Goal: Information Seeking & Learning: Find specific fact

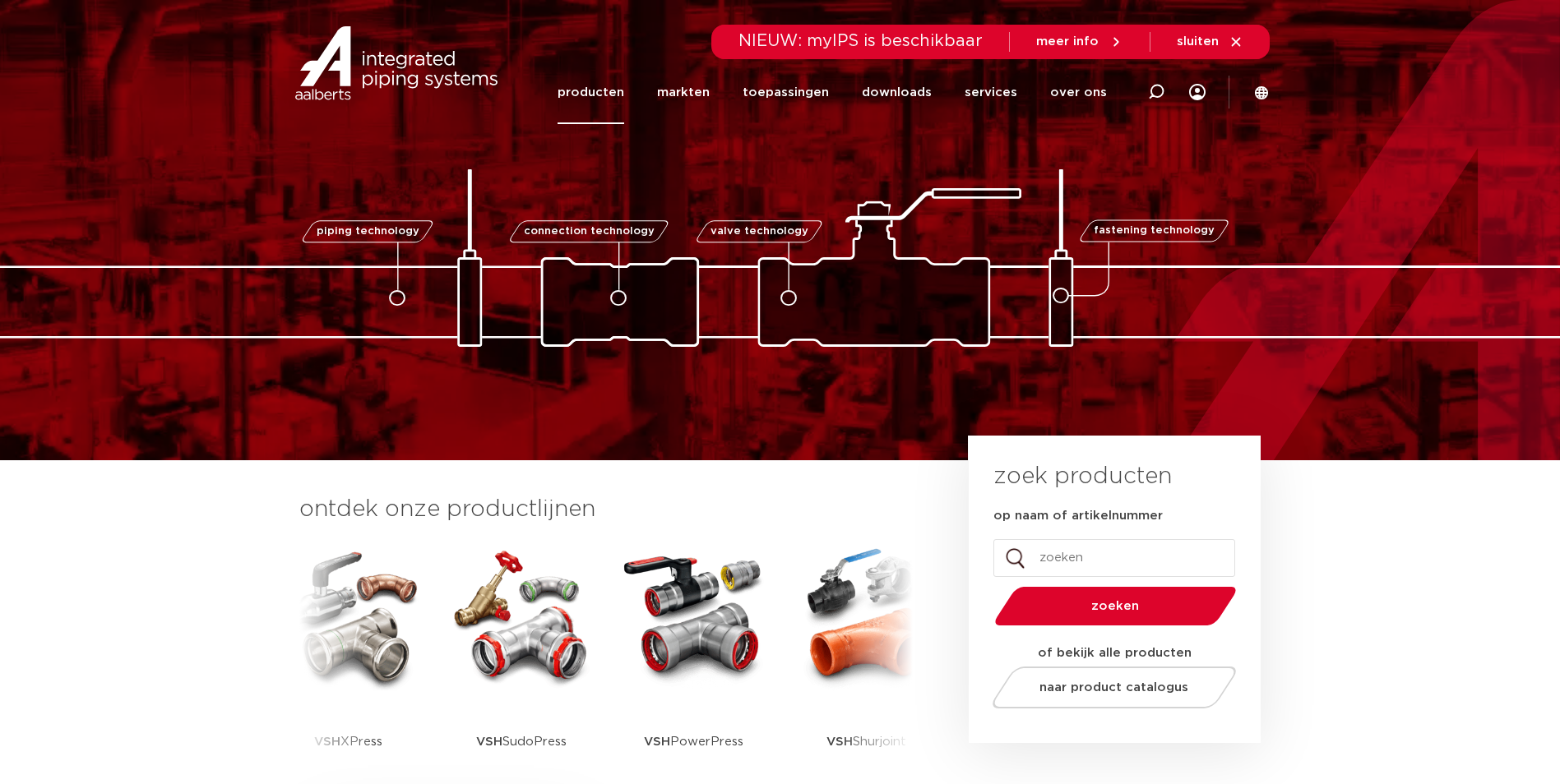
drag, startPoint x: 0, startPoint y: 0, endPoint x: 615, endPoint y: 89, distance: 621.4
click at [615, 89] on link "producten" at bounding box center [590, 92] width 66 height 63
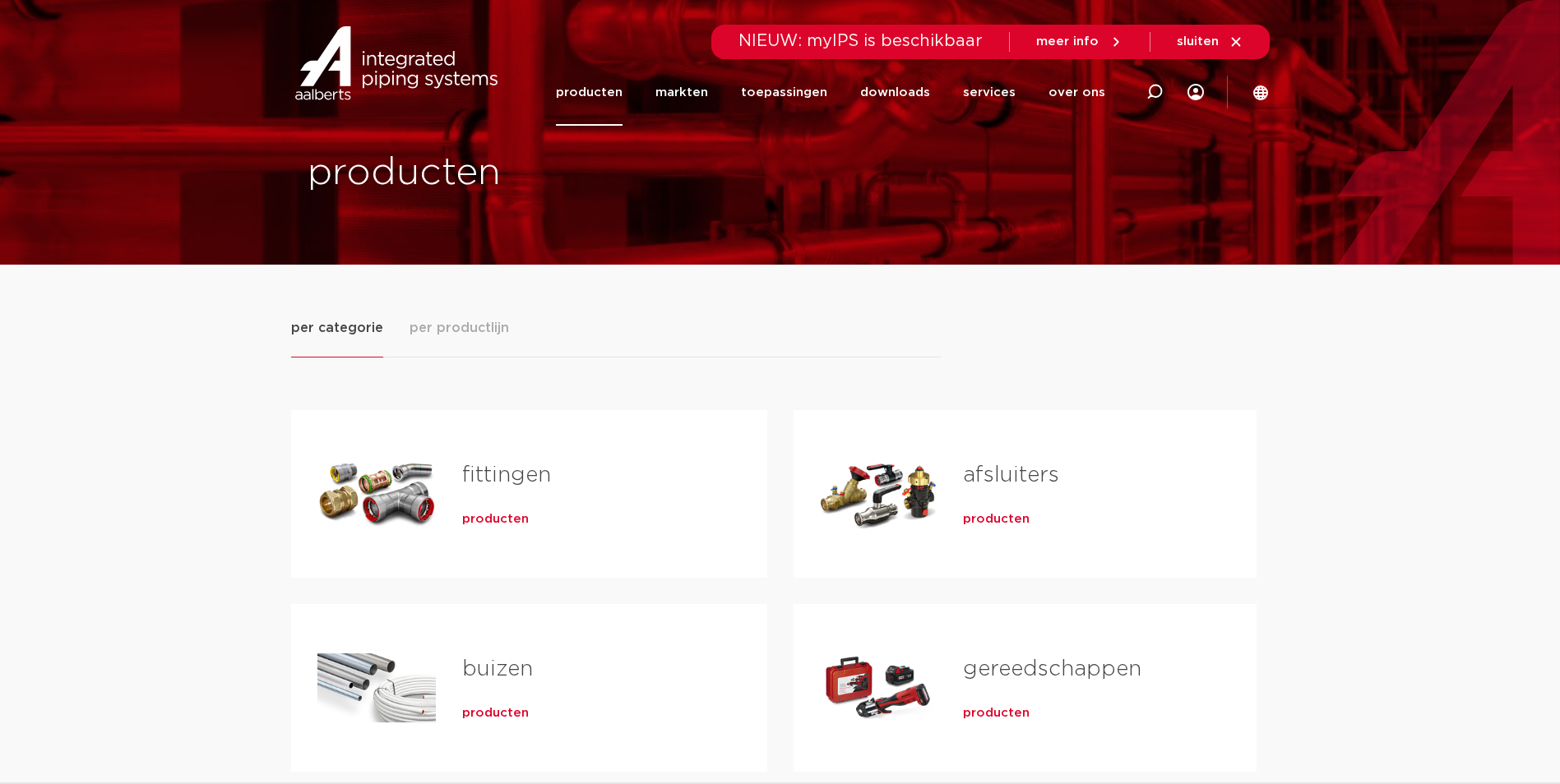
click at [509, 525] on span "producten" at bounding box center [495, 520] width 66 height 17
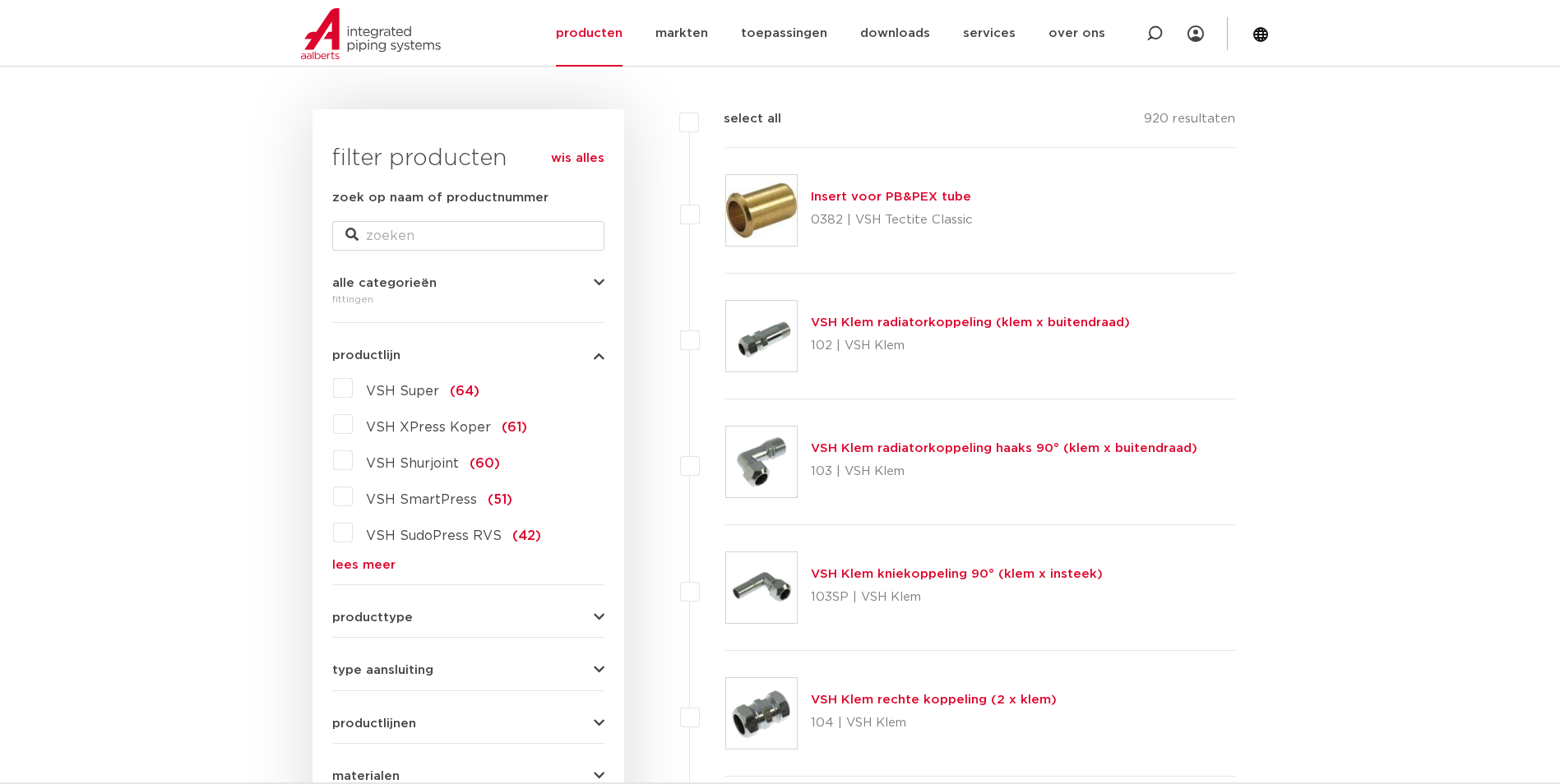
scroll to position [246, 0]
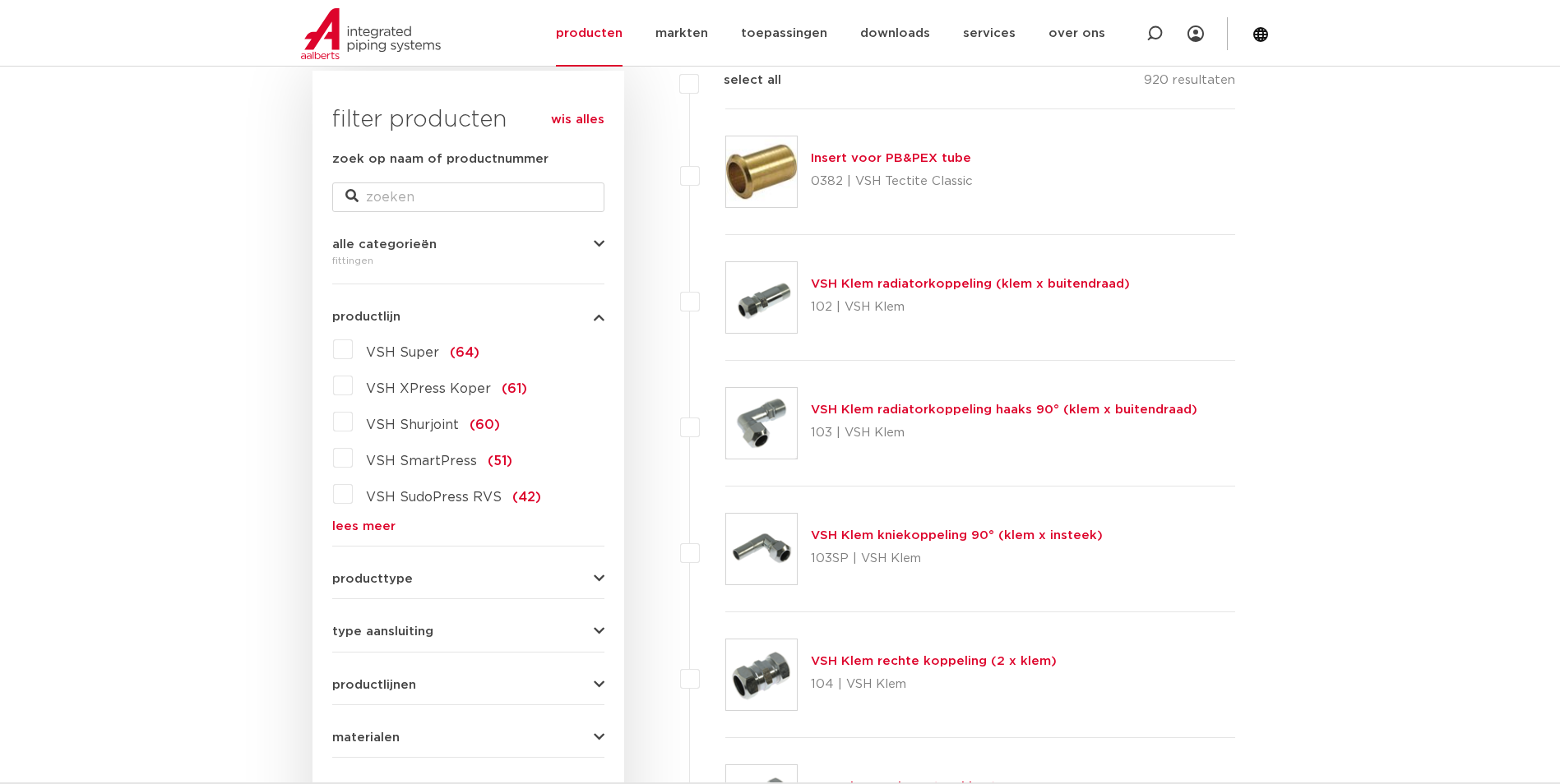
click at [373, 529] on link "lees meer" at bounding box center [468, 527] width 272 height 12
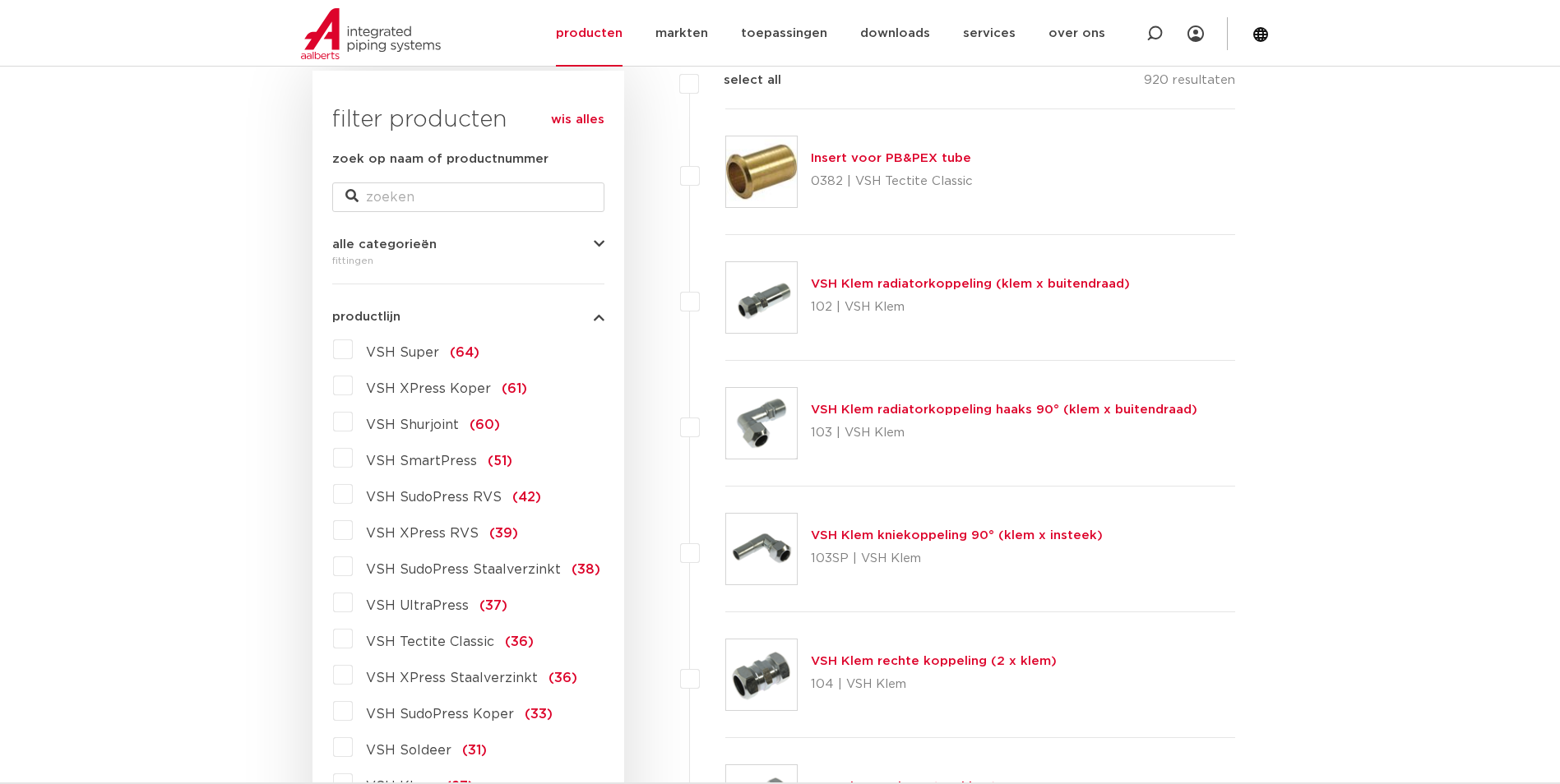
click at [416, 684] on span "VSH XPress Staalverzinkt" at bounding box center [453, 677] width 172 height 13
click at [0, 0] on input "VSH XPress Staalverzinkt (36)" at bounding box center [0, 0] width 0 height 0
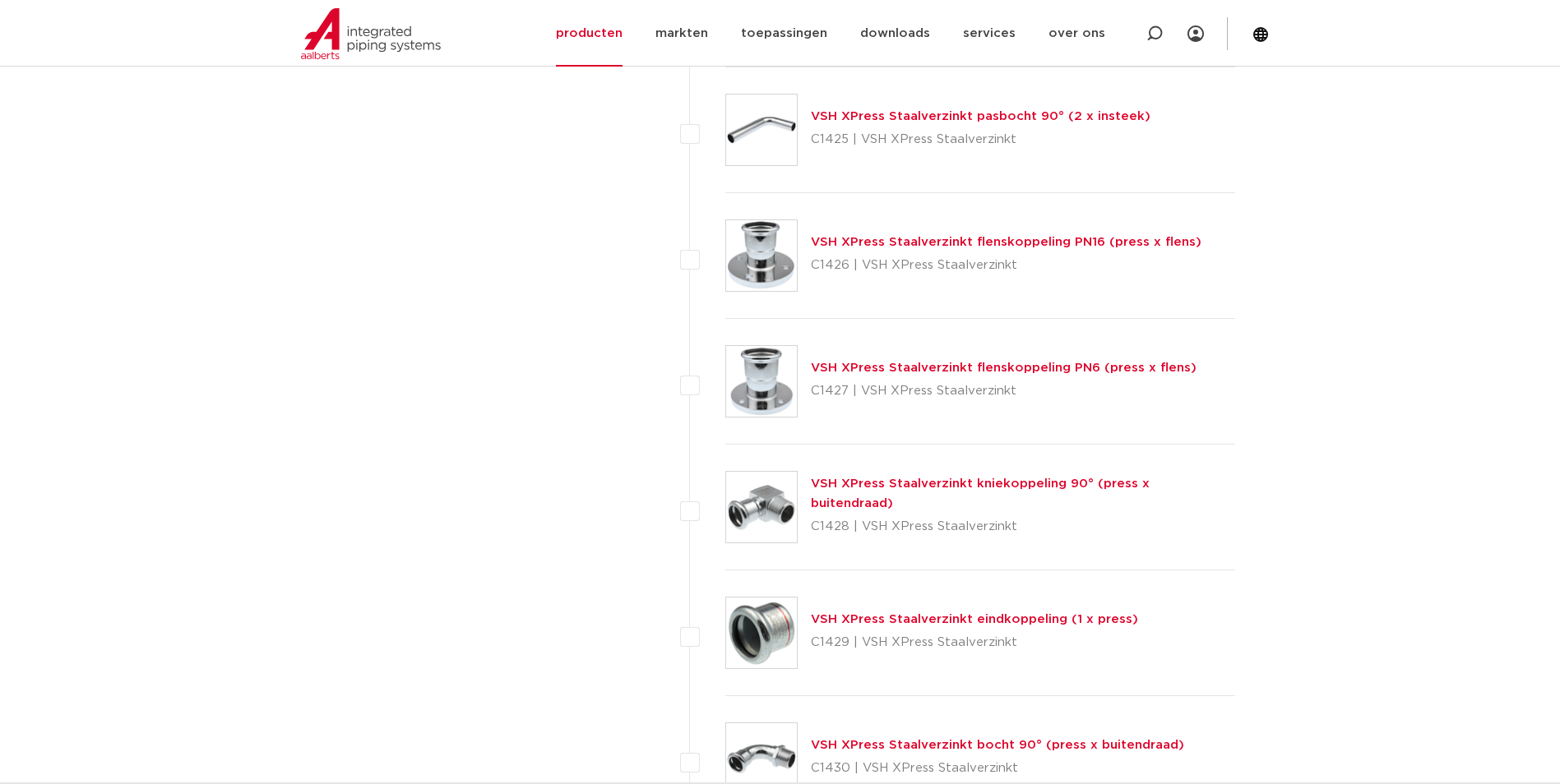
scroll to position [2302, 0]
click at [1034, 363] on link "VSH XPress Staalverzinkt flenskoppeling PN6 (press x flens)" at bounding box center [1003, 367] width 385 height 12
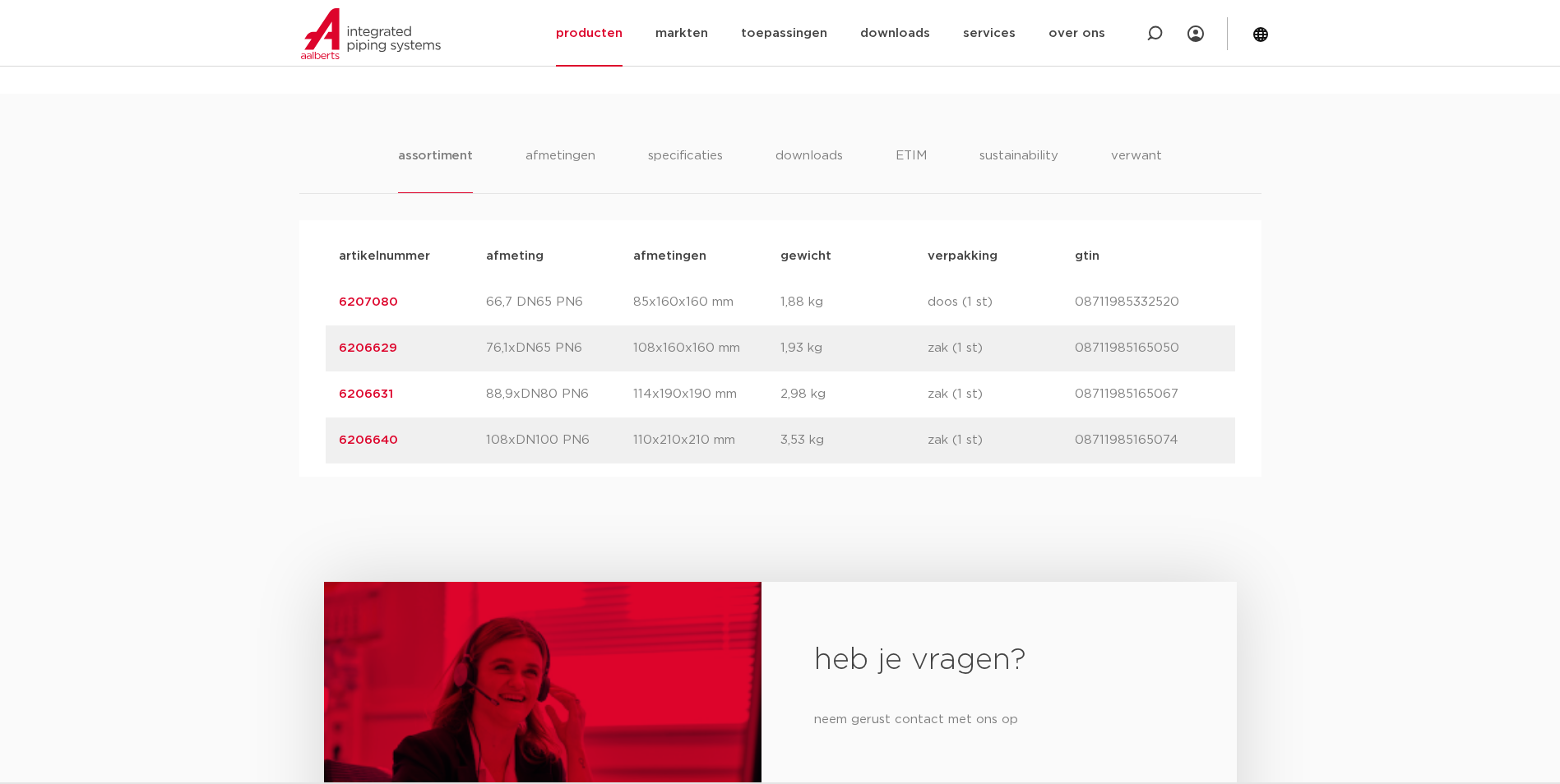
scroll to position [987, 0]
drag, startPoint x: 399, startPoint y: 345, endPoint x: 336, endPoint y: 346, distance: 63.0
click at [336, 346] on div "artikelnummer 6206629 afmeting 76,1xDN65 PN6 afmetingen 108x160x160 mm gewicht …" at bounding box center [780, 346] width 909 height 47
drag, startPoint x: 336, startPoint y: 346, endPoint x: 353, endPoint y: 346, distance: 17.0
copy link "6206629"
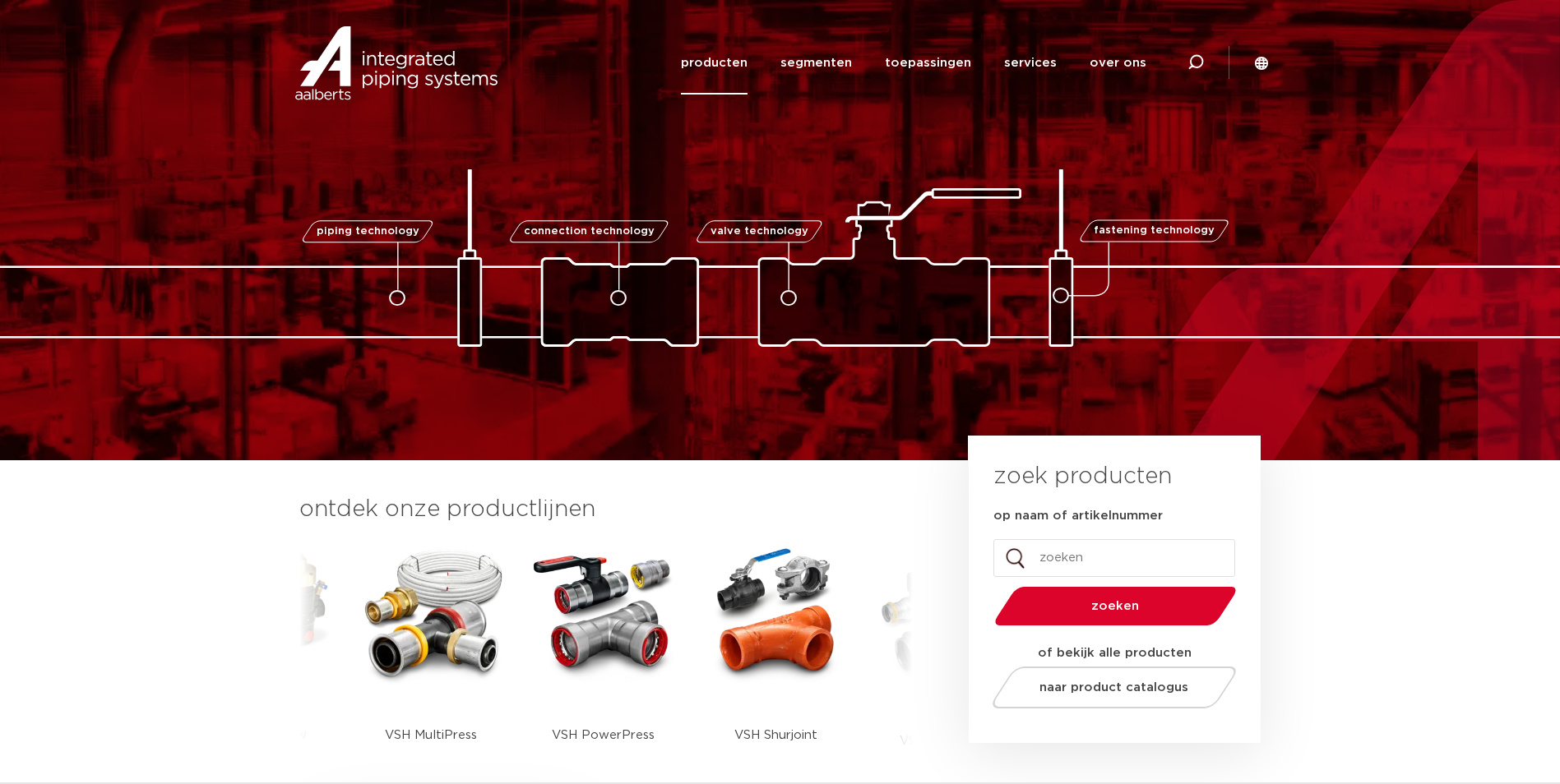
click at [719, 65] on link "producten" at bounding box center [714, 63] width 66 height 63
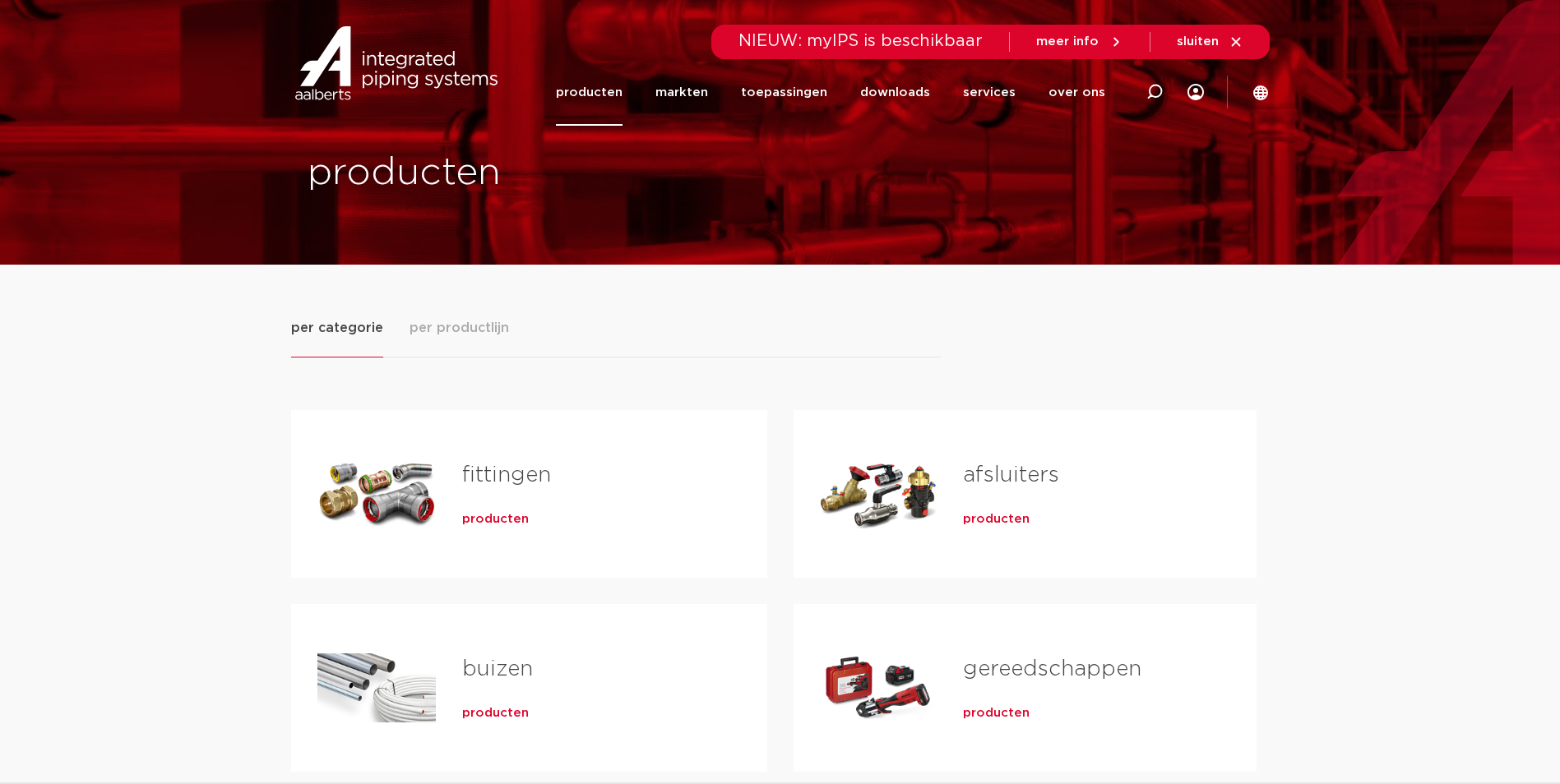
click at [492, 466] on link "fittingen" at bounding box center [507, 475] width 89 height 22
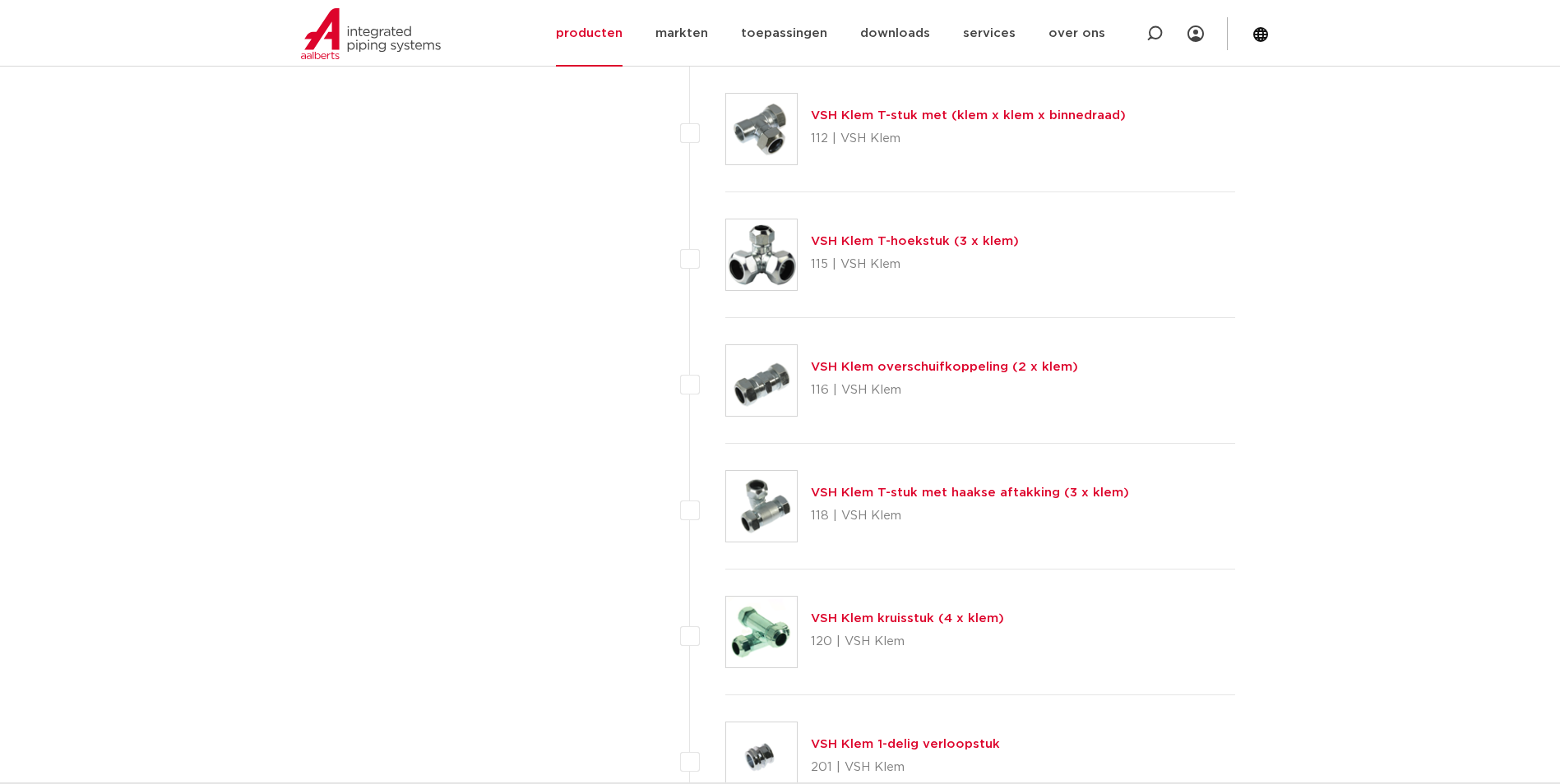
drag, startPoint x: 0, startPoint y: 0, endPoint x: 354, endPoint y: 359, distance: 504.2
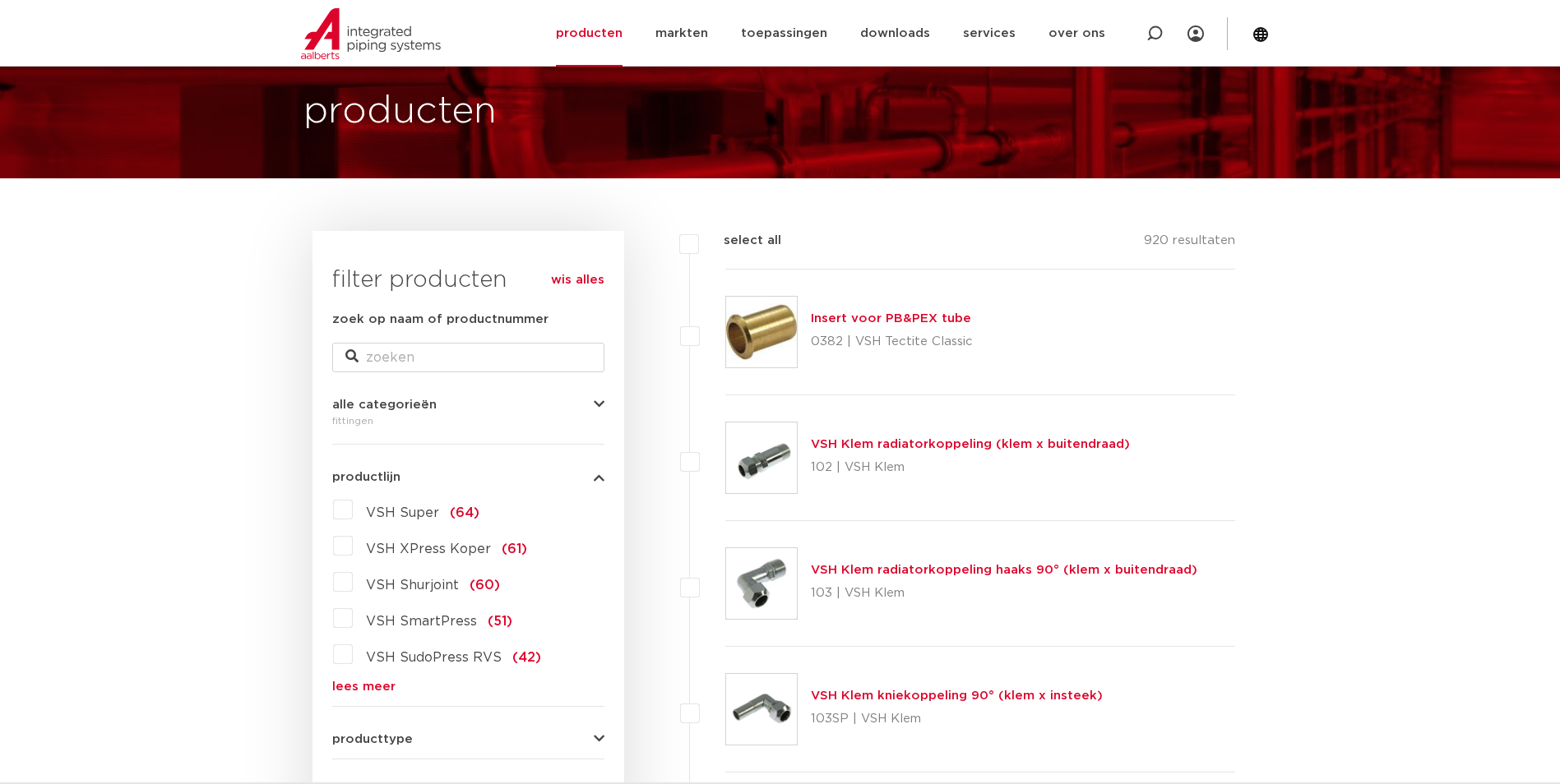
scroll to position [82, 0]
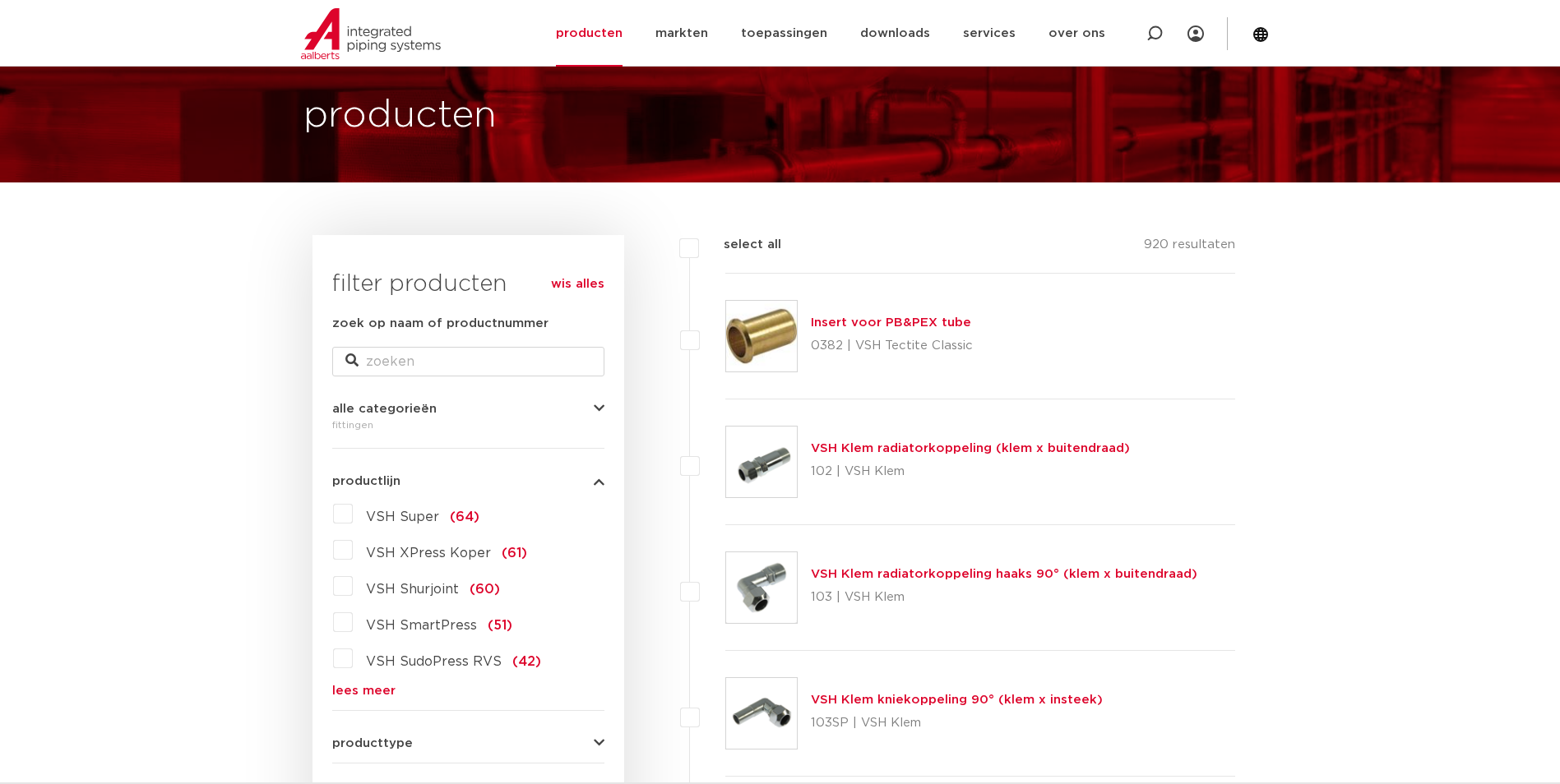
click at [385, 691] on link "lees meer" at bounding box center [468, 691] width 272 height 12
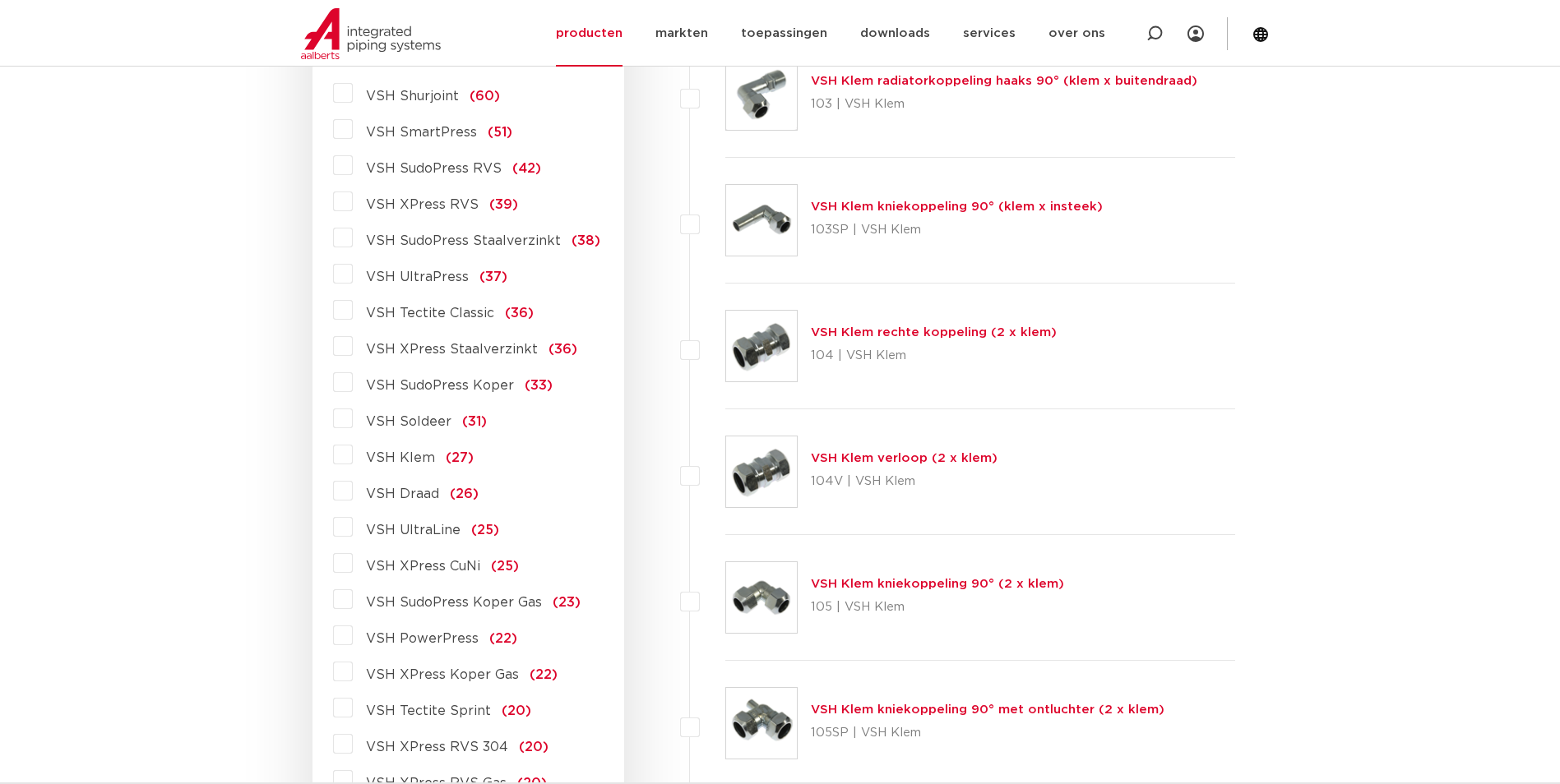
scroll to position [329, 0]
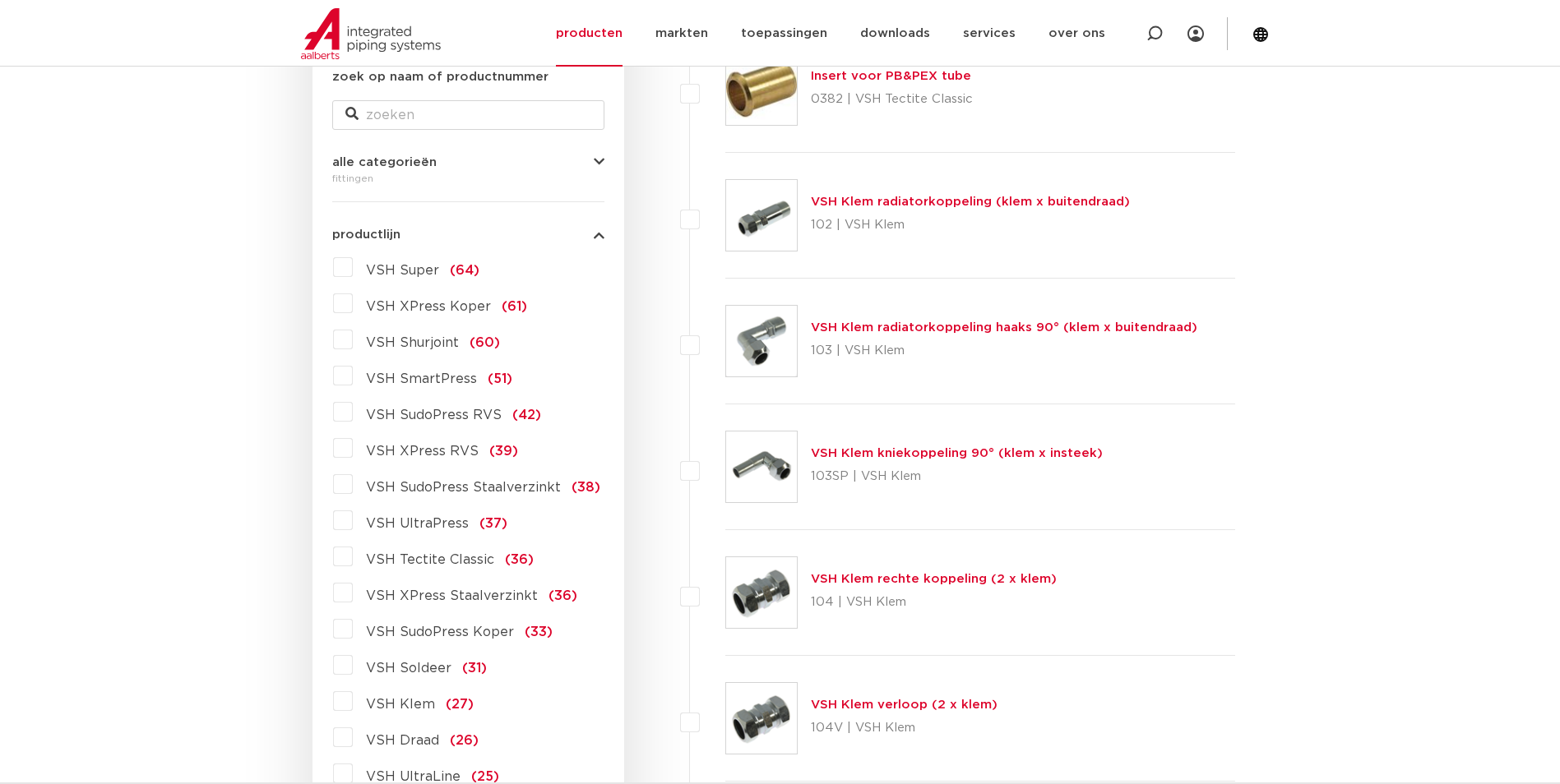
click at [451, 602] on span "VSH XPress Staalverzinkt" at bounding box center [453, 595] width 172 height 13
click at [0, 0] on input "VSH XPress Staalverzinkt (36)" at bounding box center [0, 0] width 0 height 0
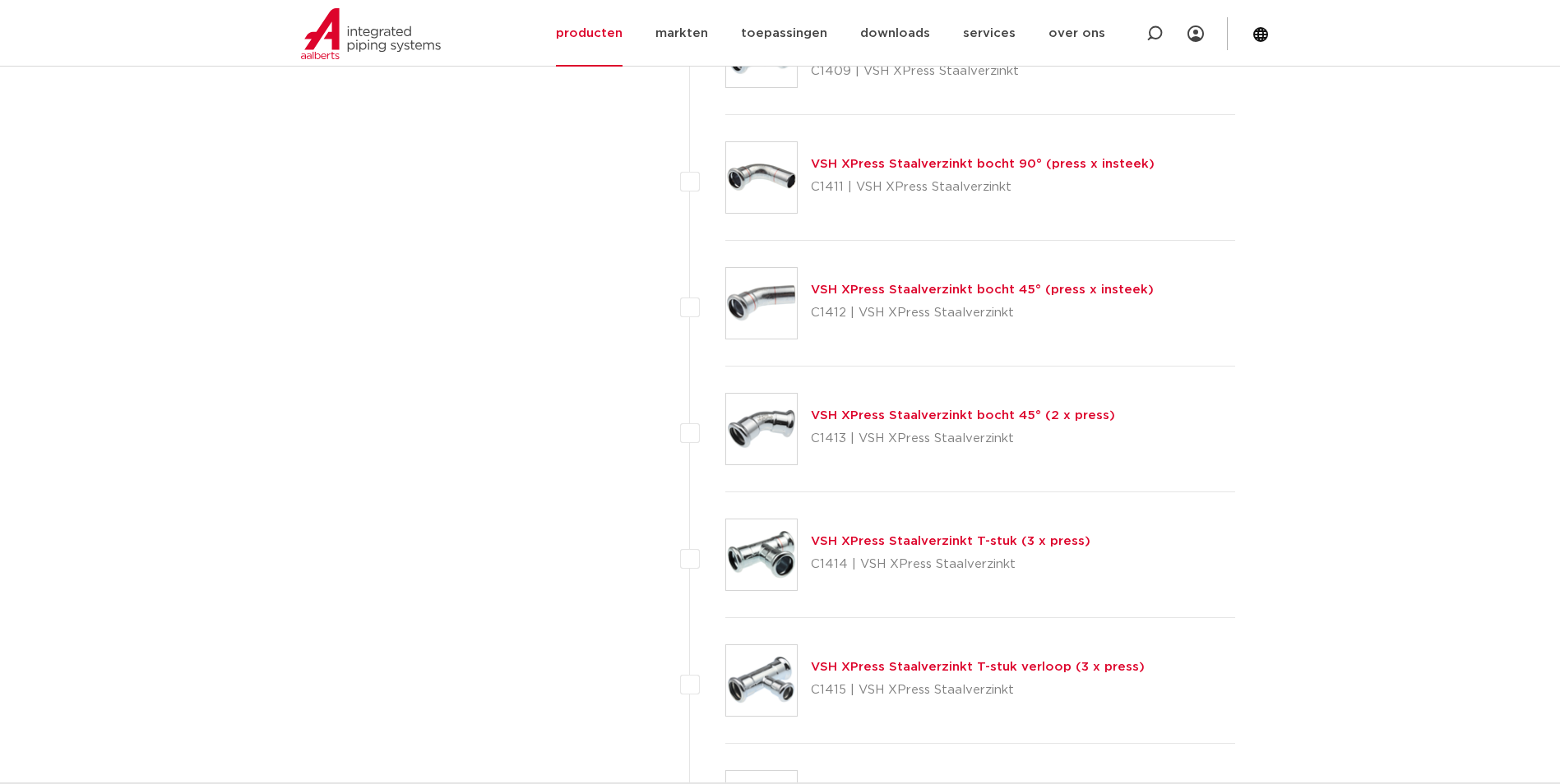
scroll to position [1253, 0]
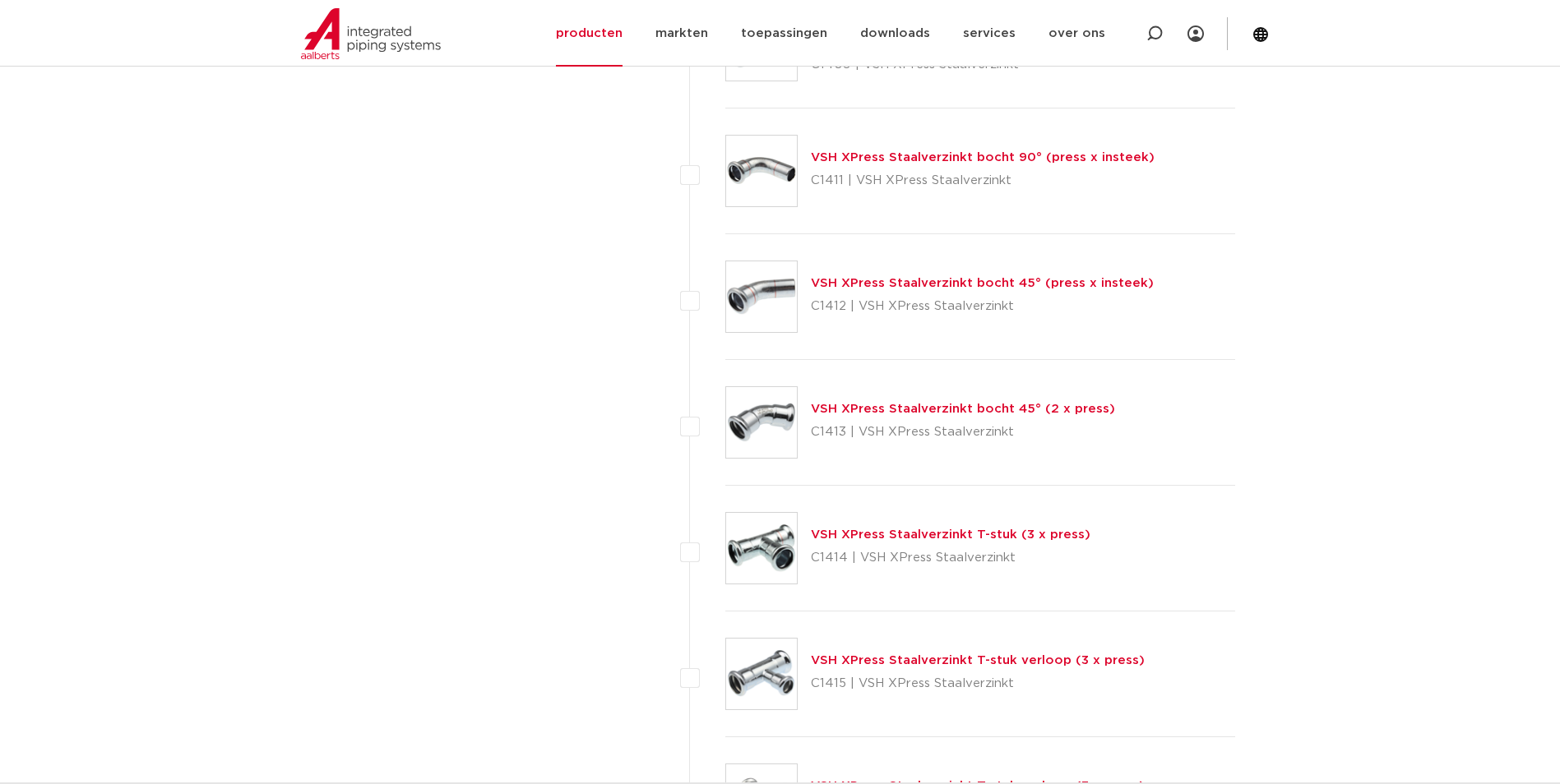
click at [890, 406] on link "VSH XPress Staalverzinkt bocht 45° (2 x press)" at bounding box center [963, 409] width 304 height 12
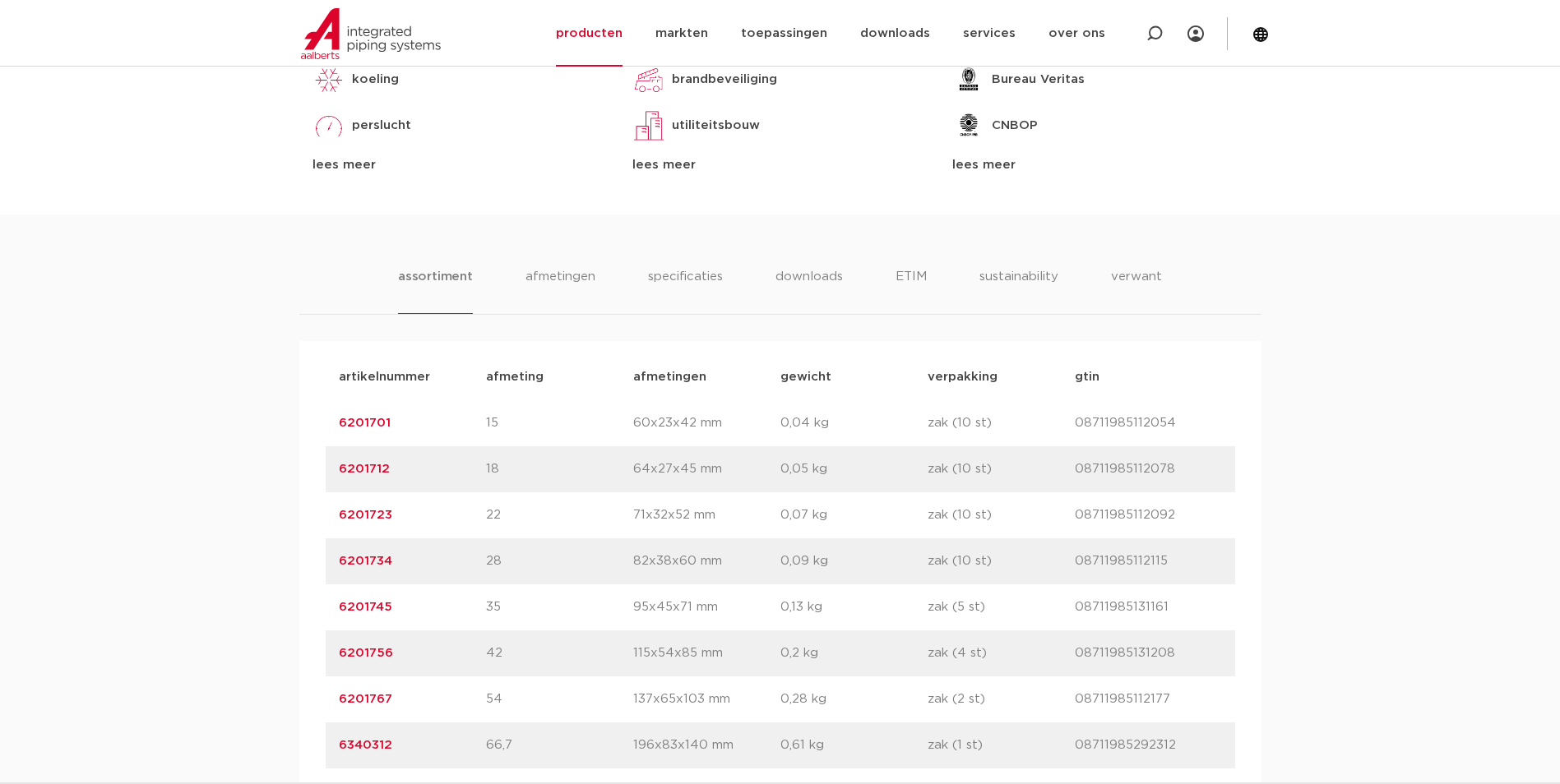
scroll to position [1069, 0]
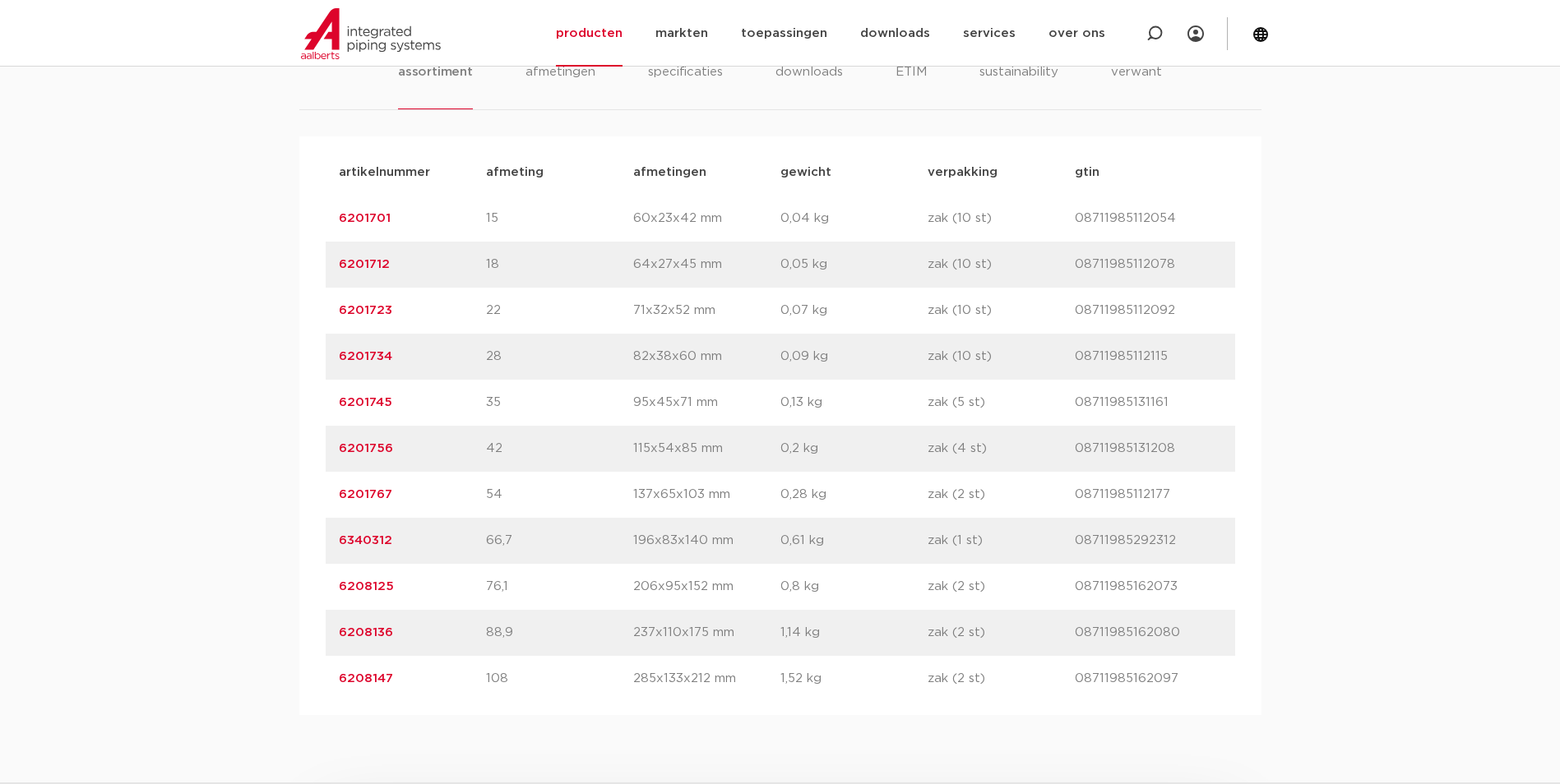
drag, startPoint x: 400, startPoint y: 594, endPoint x: 337, endPoint y: 589, distance: 63.2
click at [337, 589] on div "artikelnummer 6208125 afmeting 76,1 afmetingen 206x95x152 mm gewicht 0,8 kg ver…" at bounding box center [780, 587] width 909 height 47
drag, startPoint x: 337, startPoint y: 589, endPoint x: 347, endPoint y: 589, distance: 10.0
copy link "6208125"
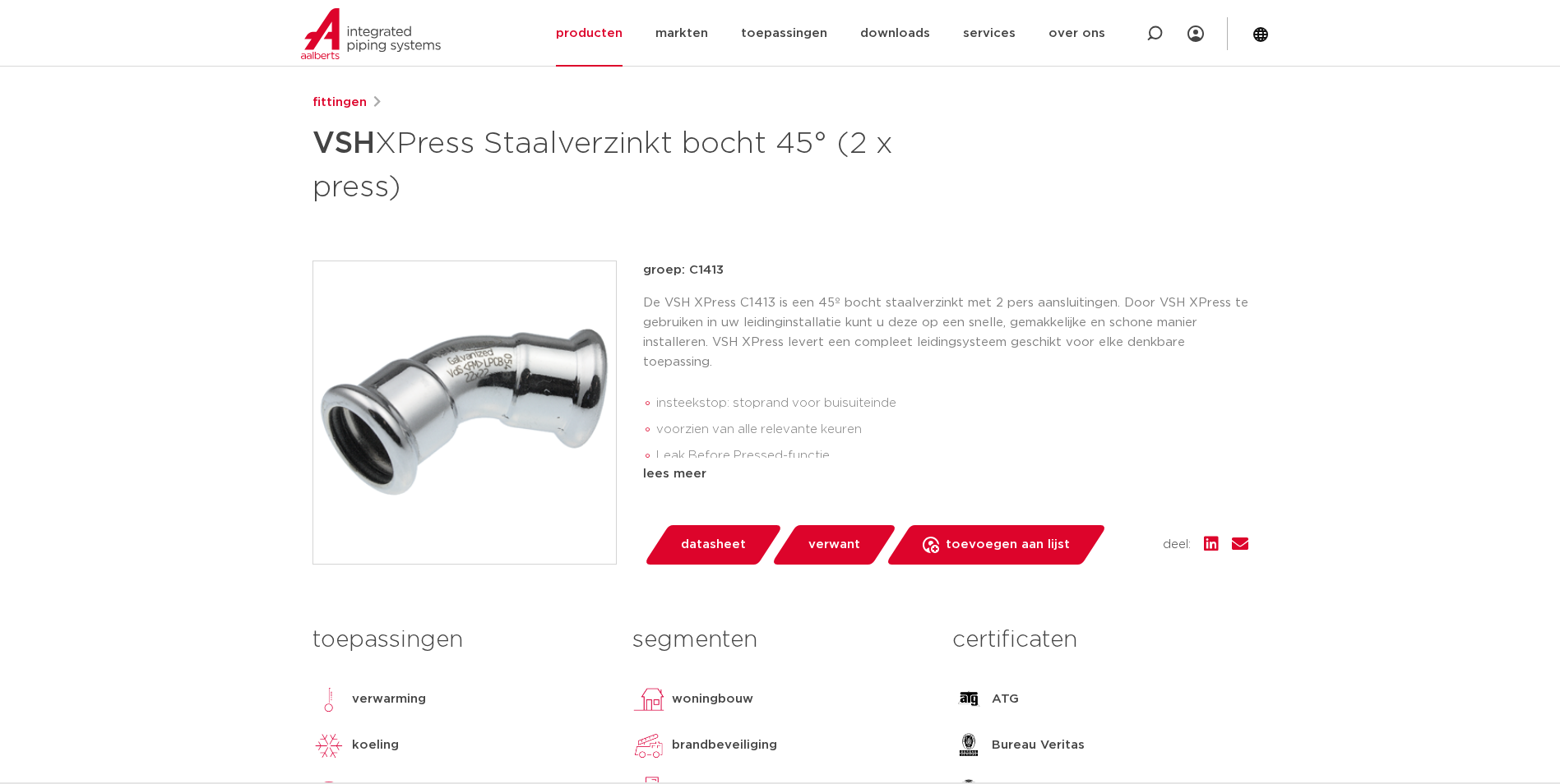
scroll to position [0, 0]
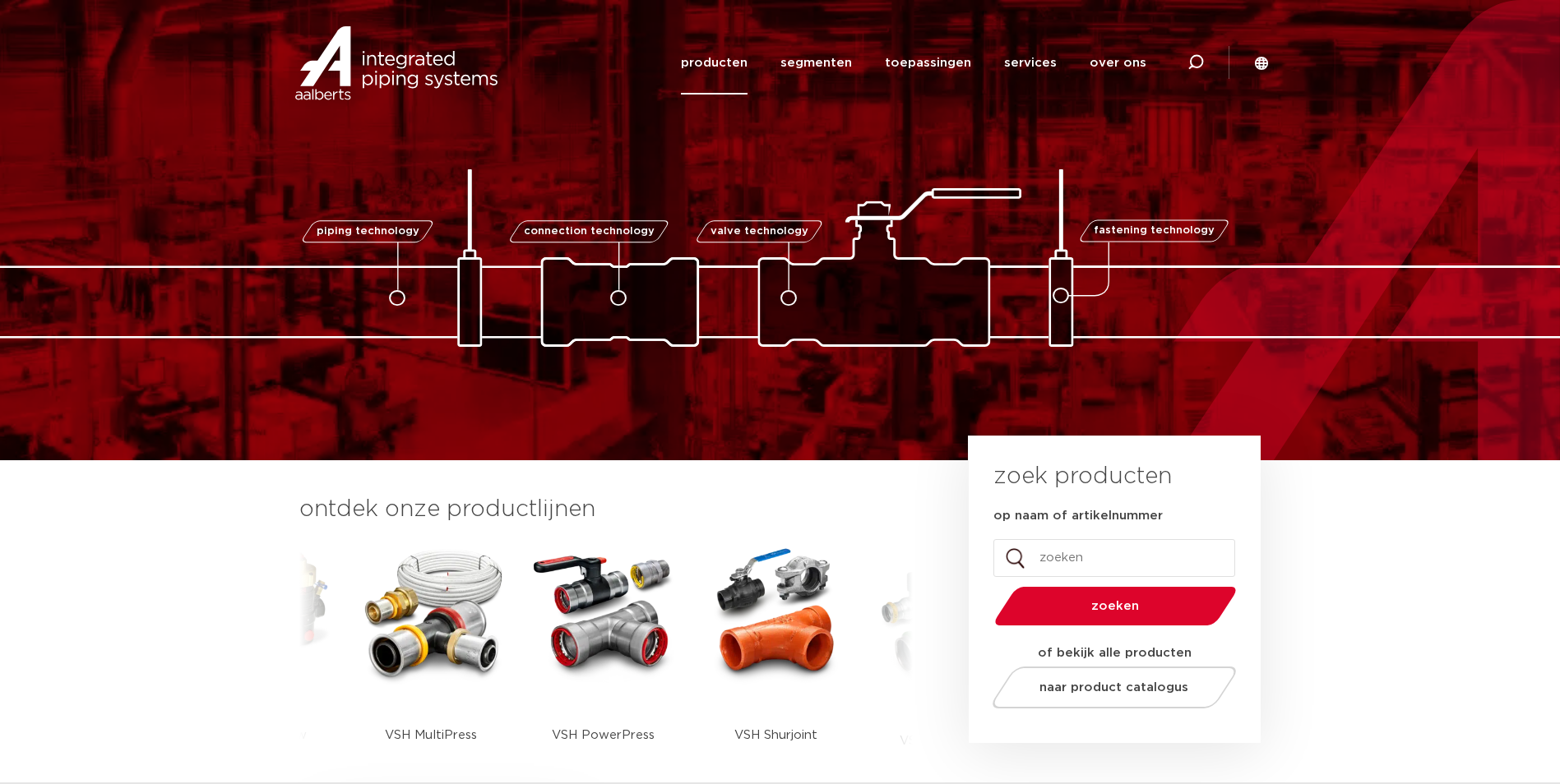
click at [730, 66] on link "producten" at bounding box center [714, 63] width 66 height 63
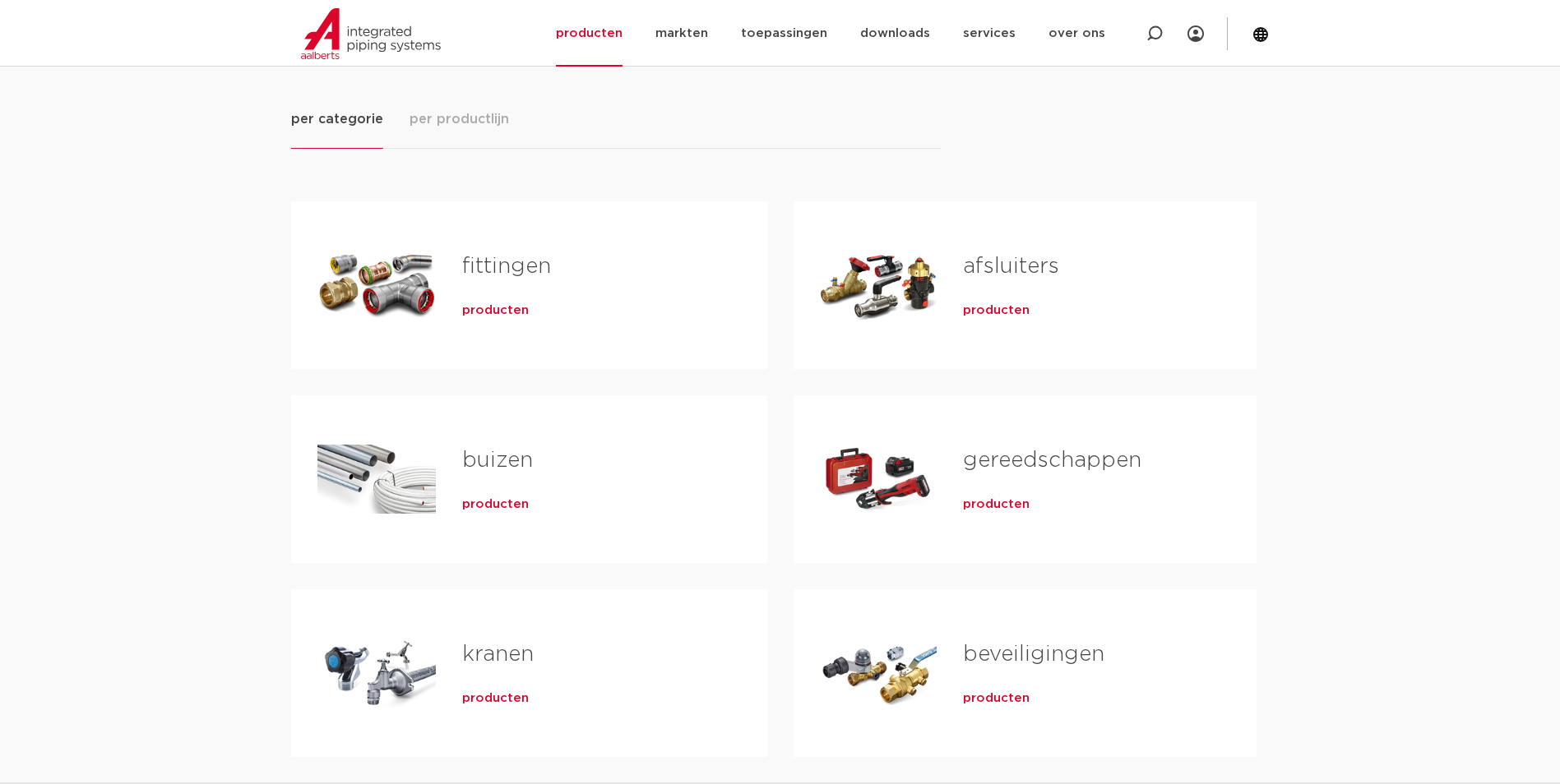
scroll to position [82, 0]
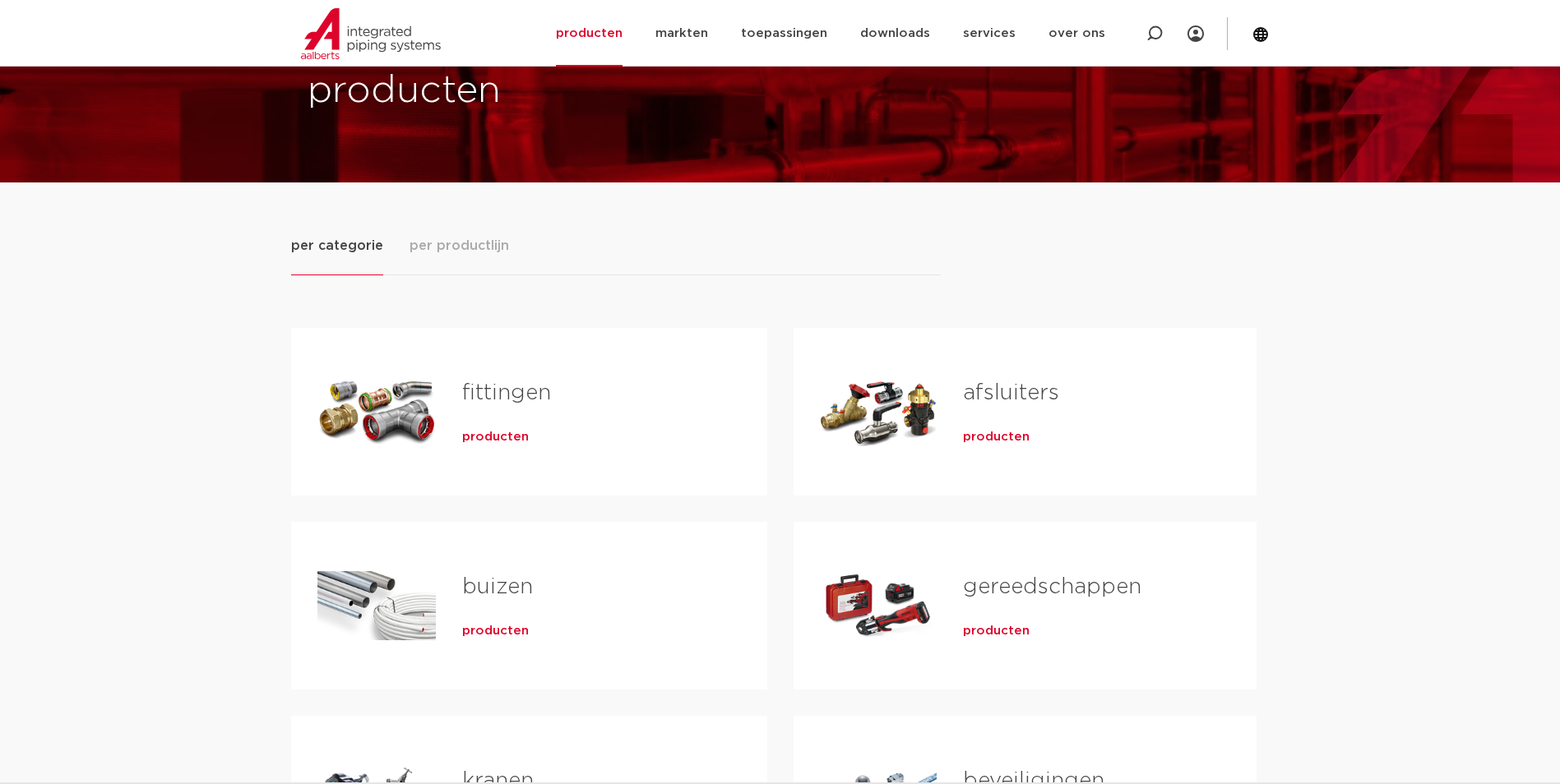
click at [511, 417] on div "fittingen producten" at bounding box center [588, 412] width 305 height 115
click at [510, 441] on span "producten" at bounding box center [495, 437] width 66 height 17
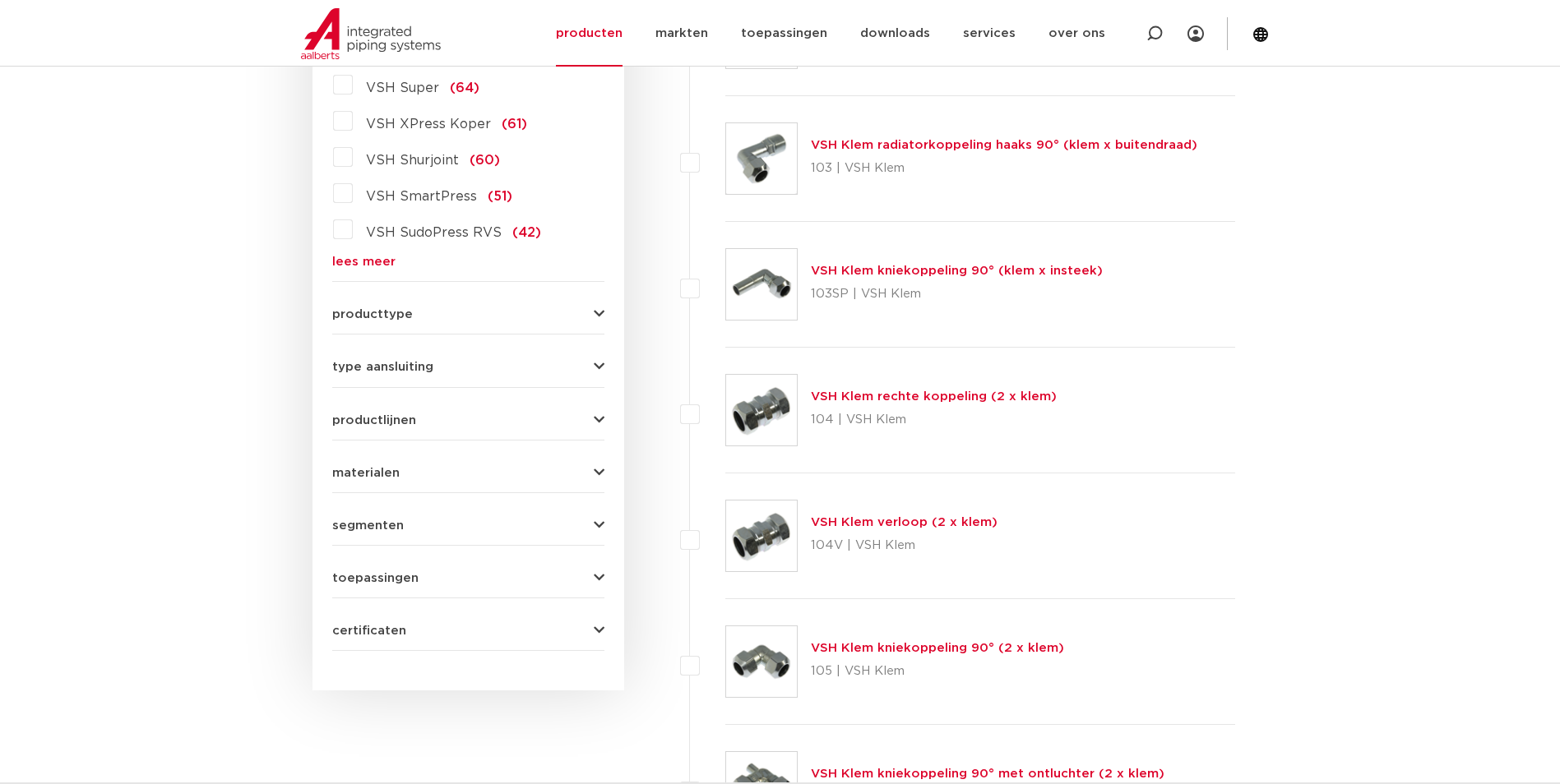
scroll to position [432, 0]
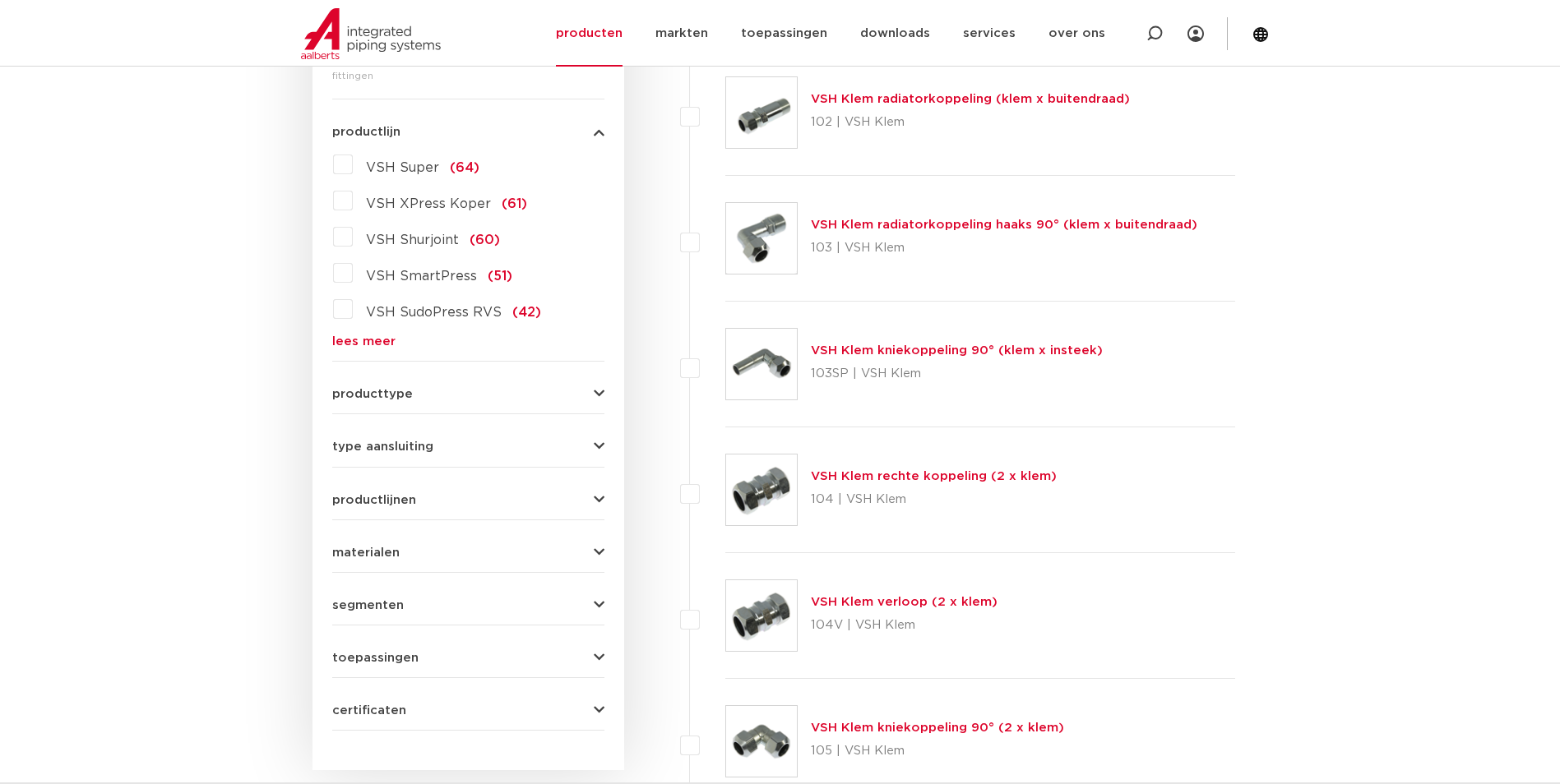
click at [379, 336] on link "lees meer" at bounding box center [468, 342] width 272 height 12
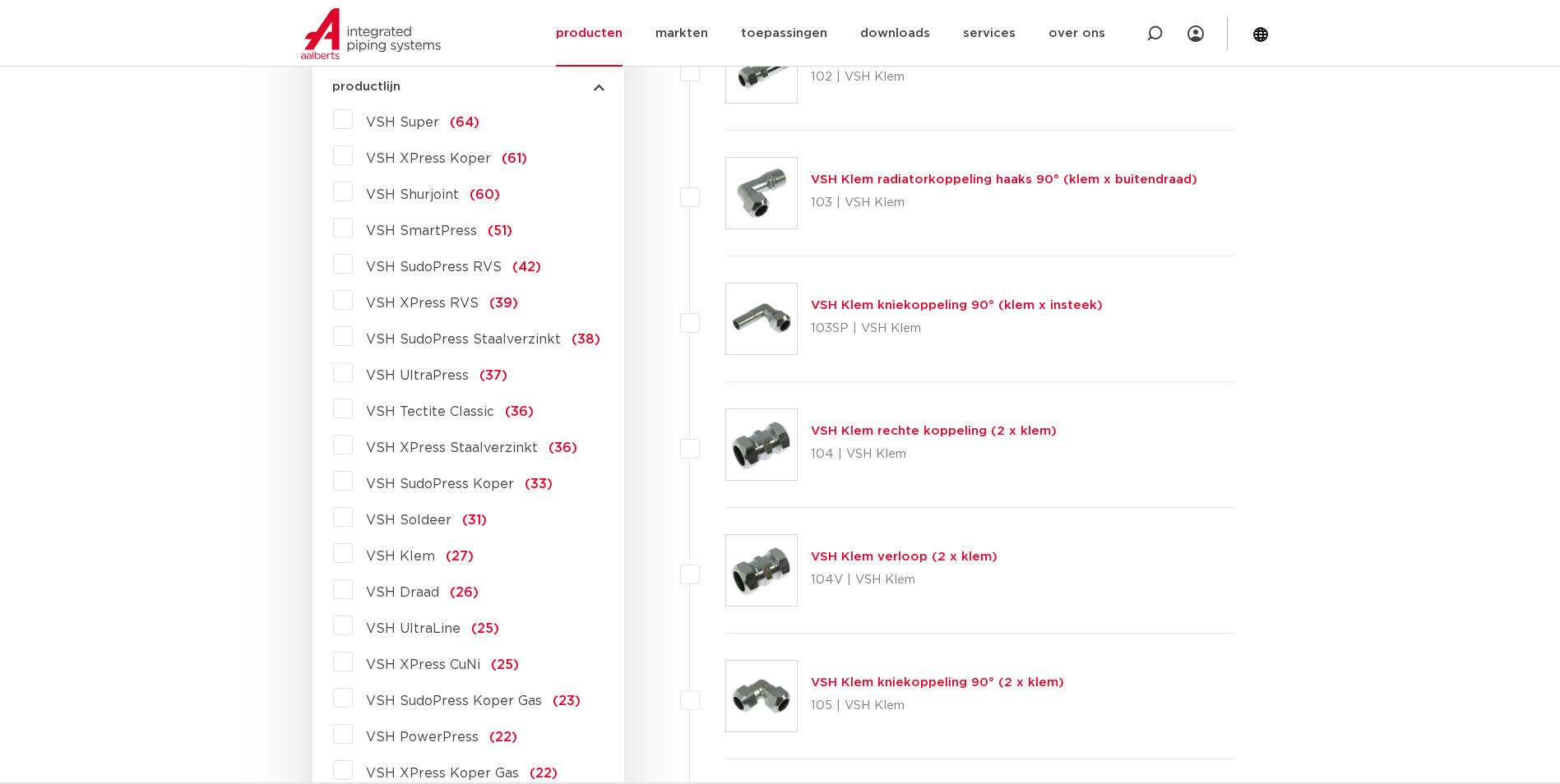
scroll to position [514, 0]
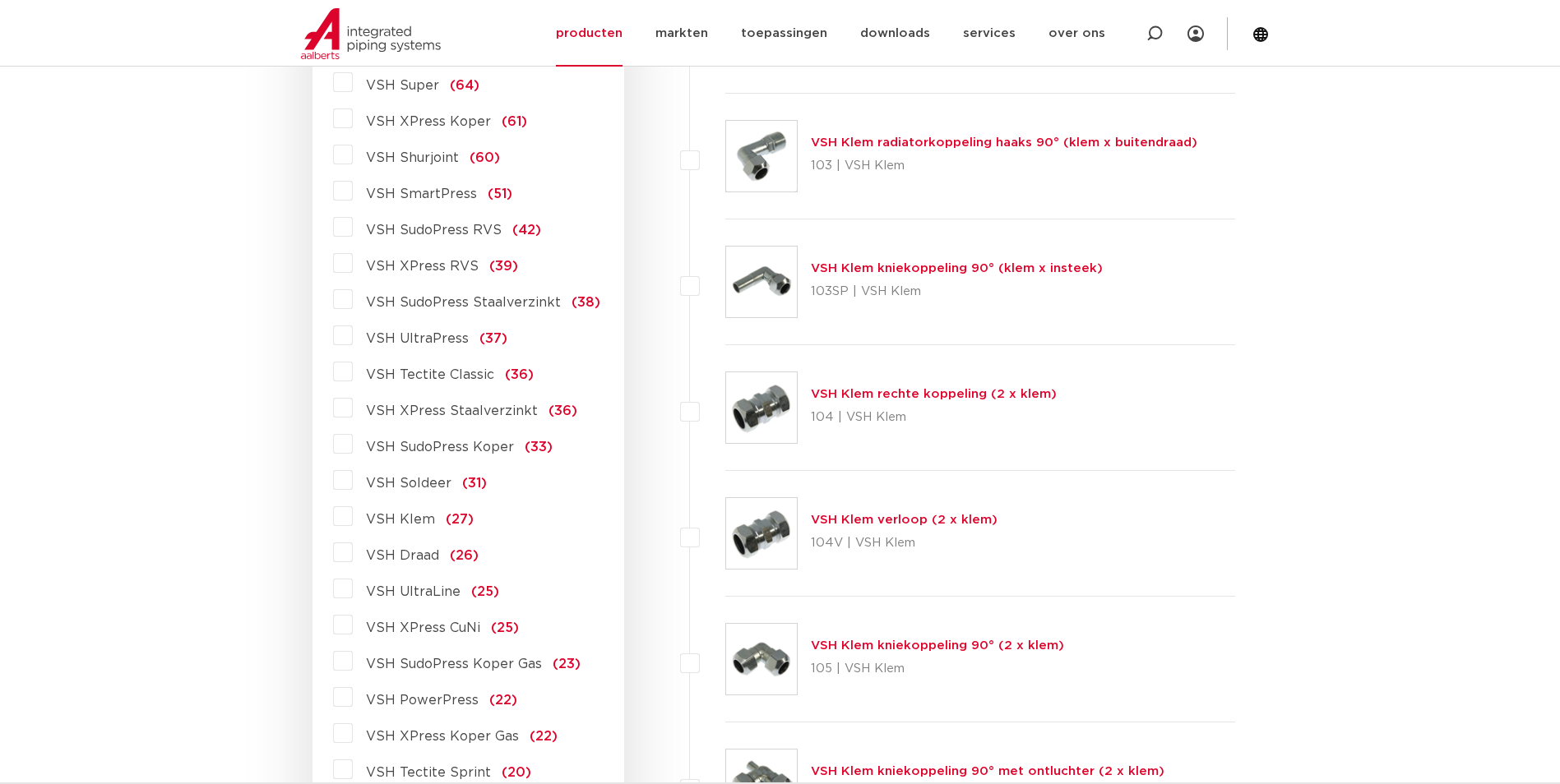
click at [497, 405] on span "VSH XPress Staalverzinkt" at bounding box center [453, 411] width 172 height 13
click at [0, 0] on input "VSH XPress Staalverzinkt (36)" at bounding box center [0, 0] width 0 height 0
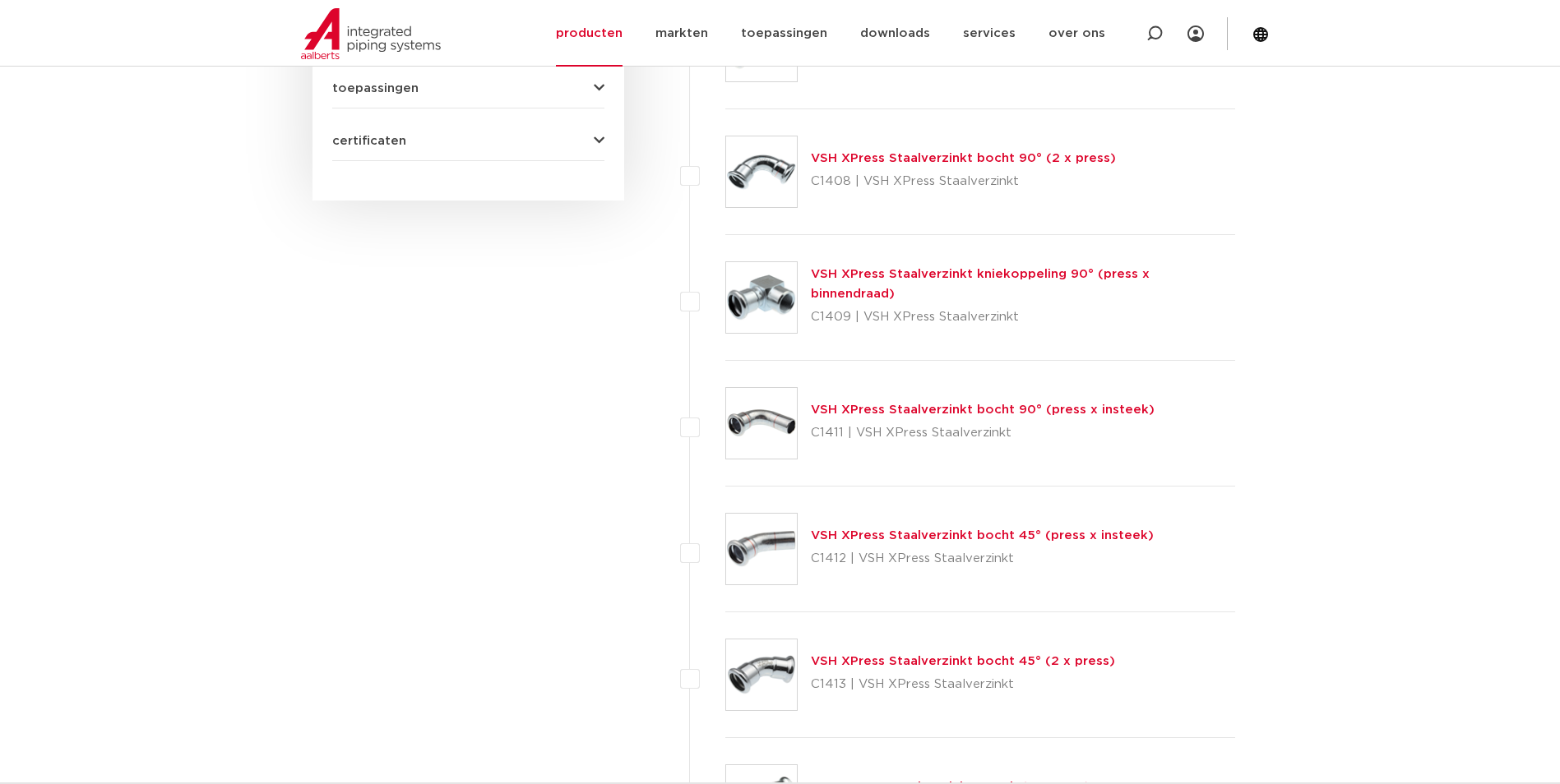
scroll to position [1007, 0]
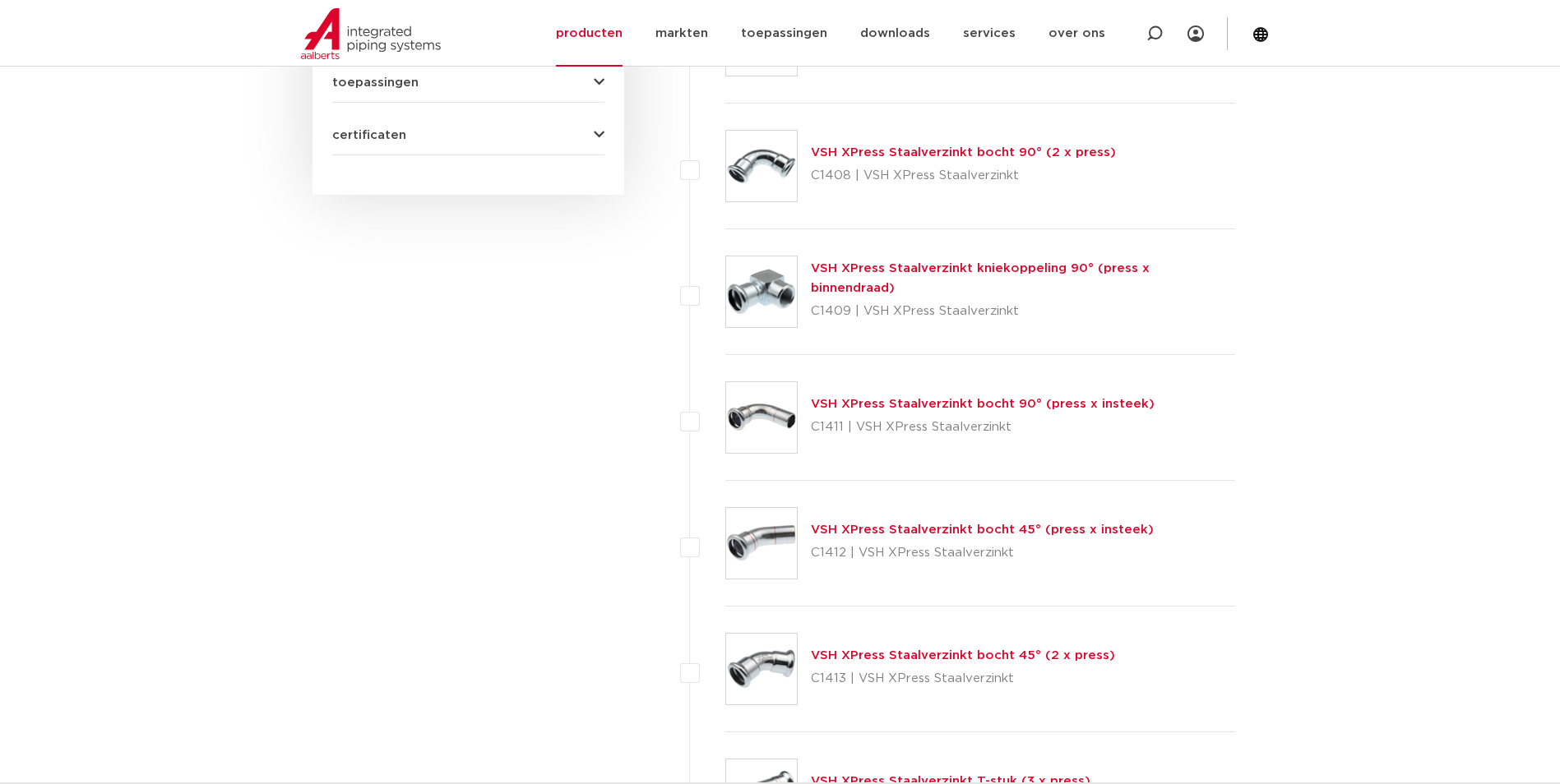
click at [825, 526] on link "VSH XPress Staalverzinkt bocht 45° (press x insteek)" at bounding box center [983, 530] width 343 height 12
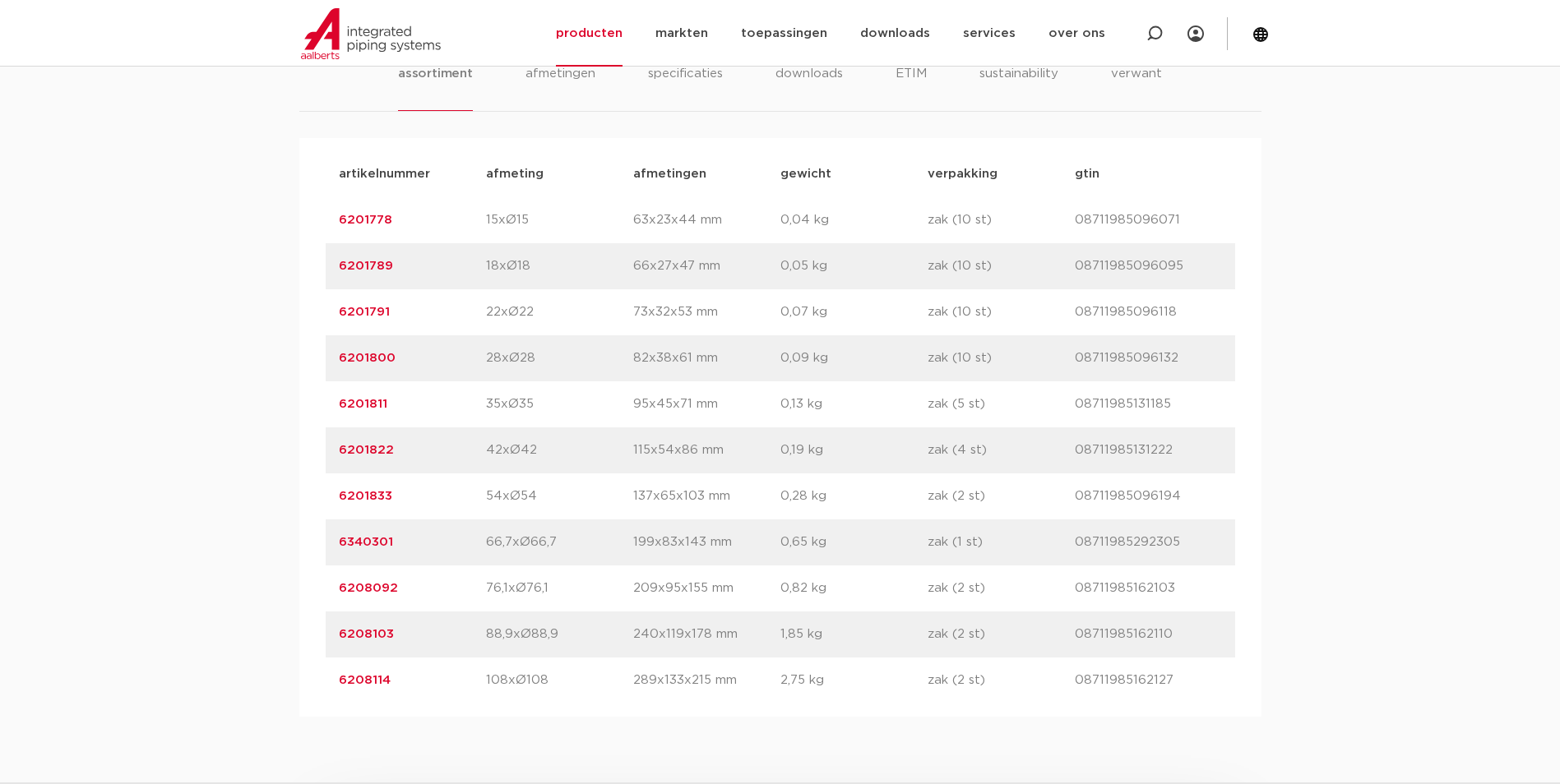
scroll to position [1069, 0]
drag, startPoint x: 407, startPoint y: 591, endPoint x: 337, endPoint y: 597, distance: 70.3
click at [337, 597] on div "artikelnummer 6208092 afmeting 76,1xØ76,1 afmetingen 209x95x155 mm gewicht 0,82…" at bounding box center [780, 587] width 909 height 47
drag, startPoint x: 337, startPoint y: 597, endPoint x: 360, endPoint y: 590, distance: 24.0
copy link "6208092"
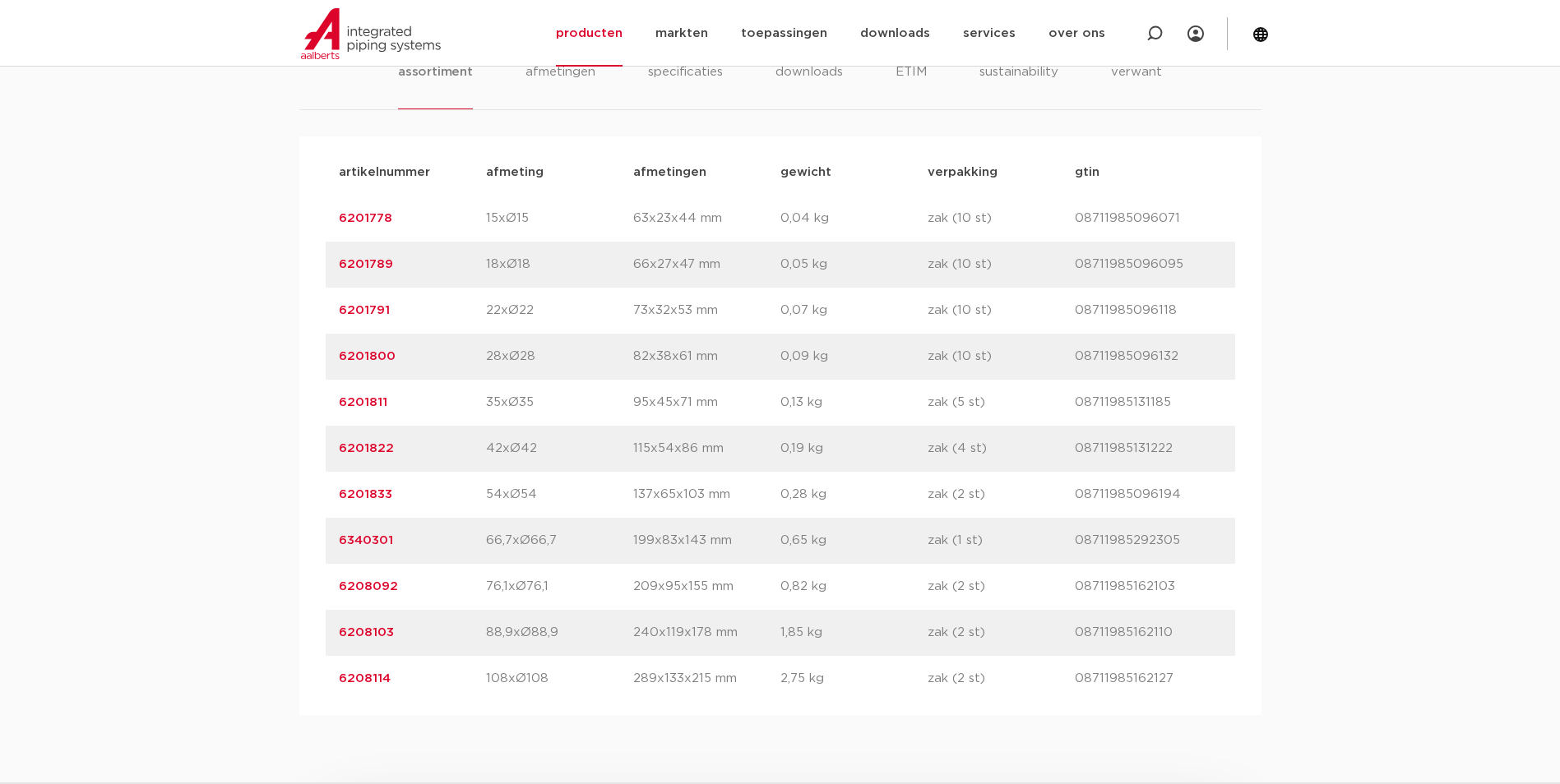
click at [197, 337] on div "assortiment afmetingen specificaties downloads ETIM sustainability verwant asso…" at bounding box center [780, 362] width 1560 height 706
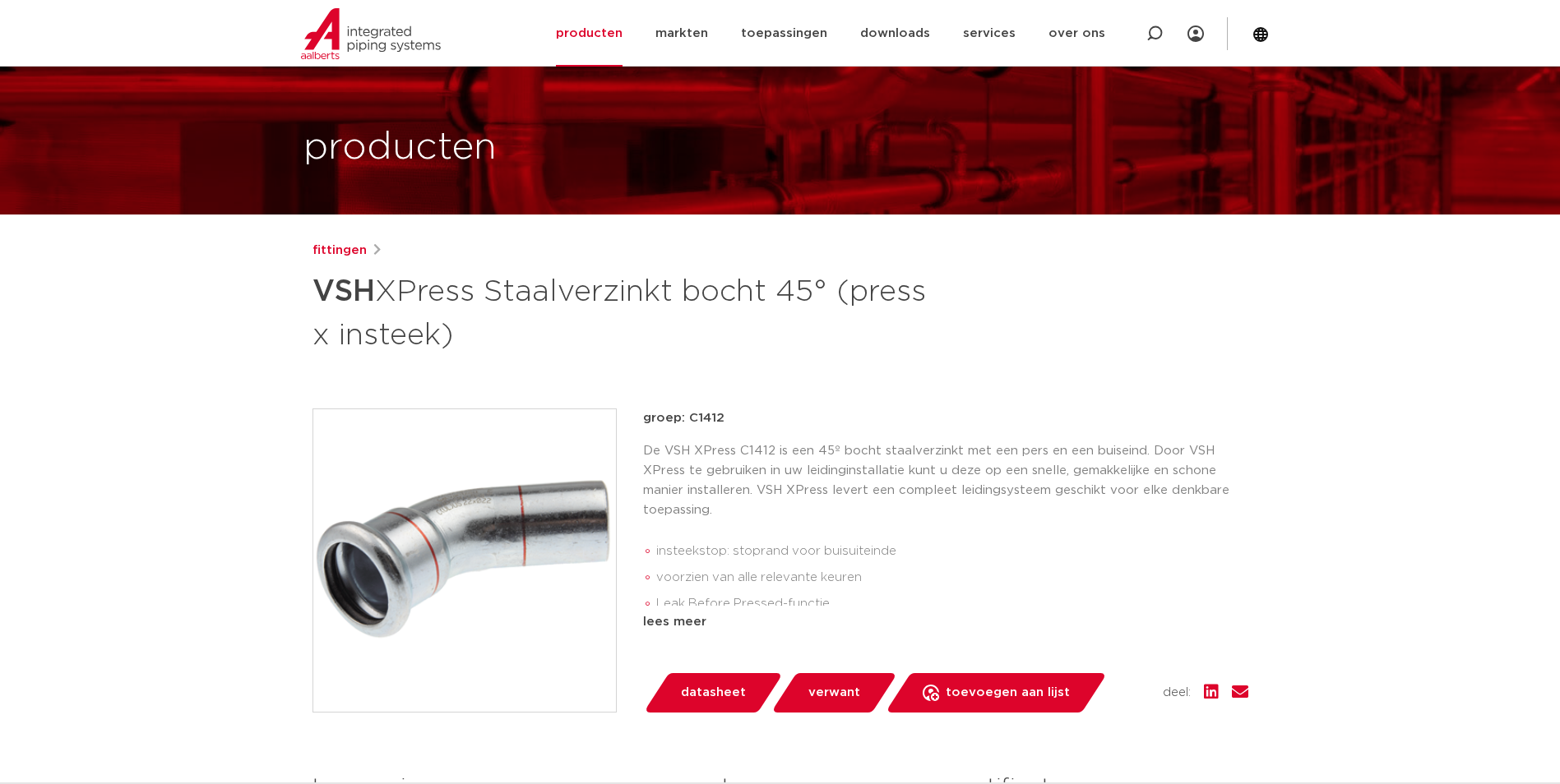
scroll to position [0, 0]
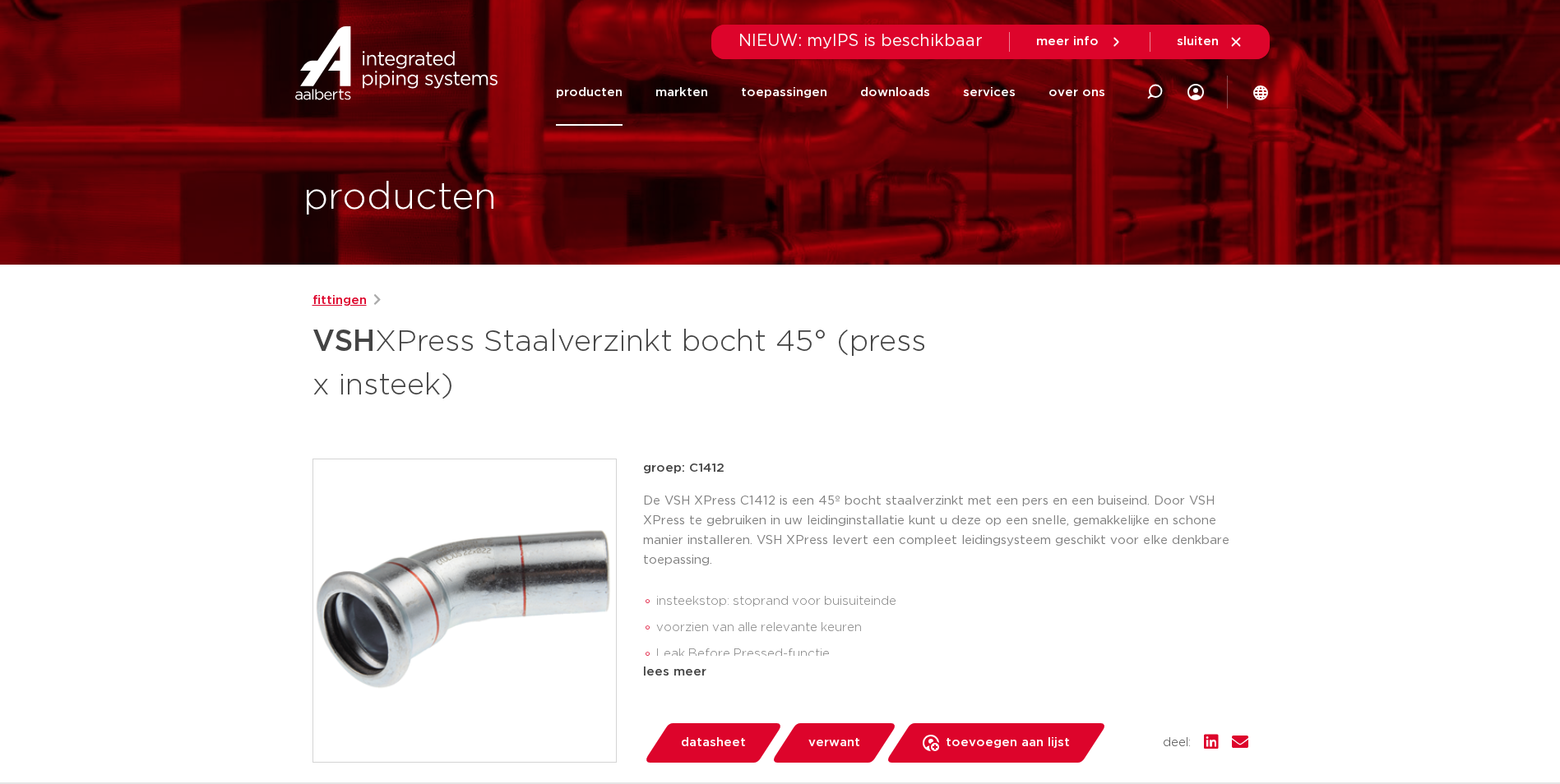
click at [343, 307] on link "fittingen" at bounding box center [340, 301] width 54 height 20
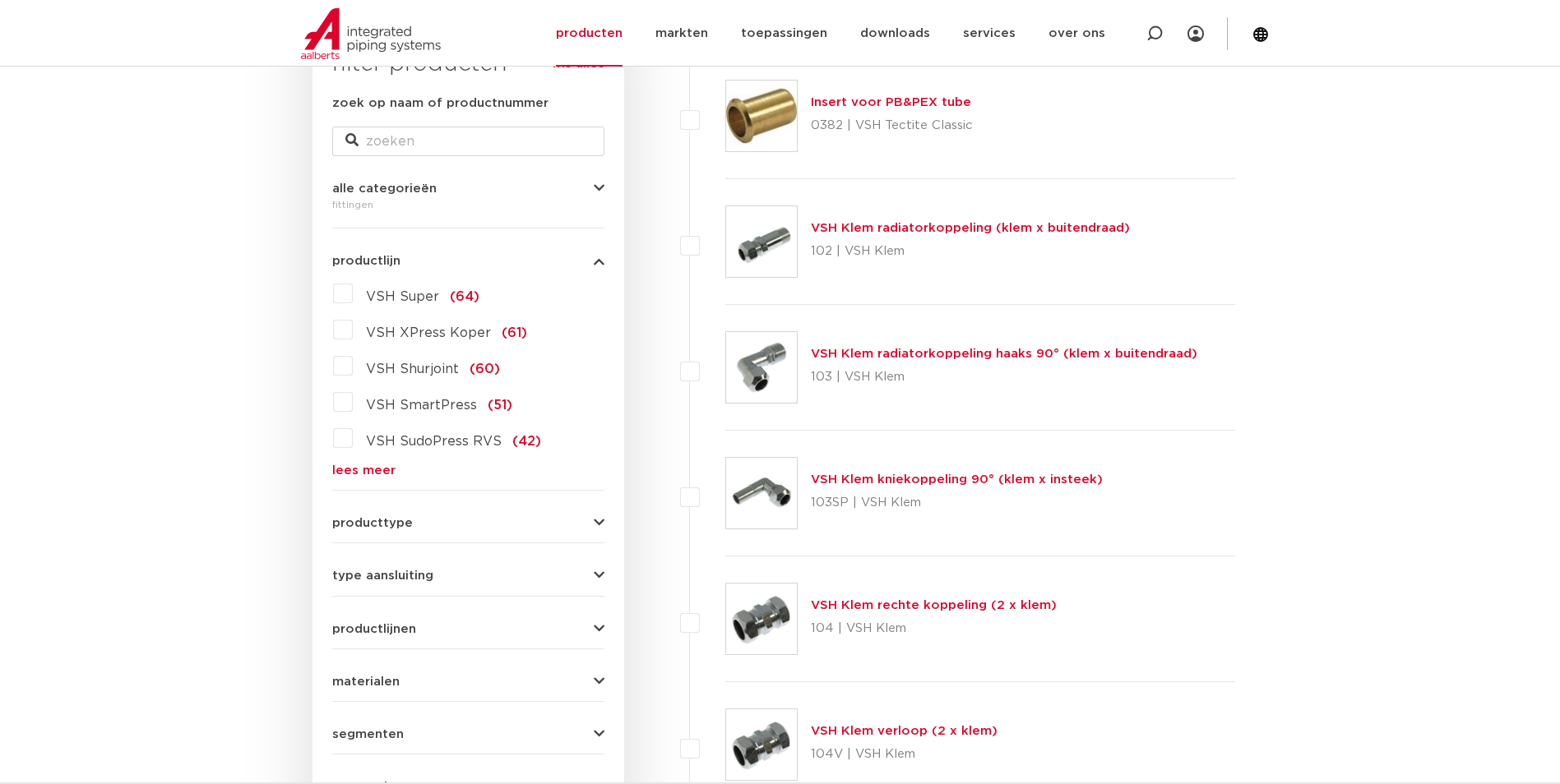
scroll to position [267, 0]
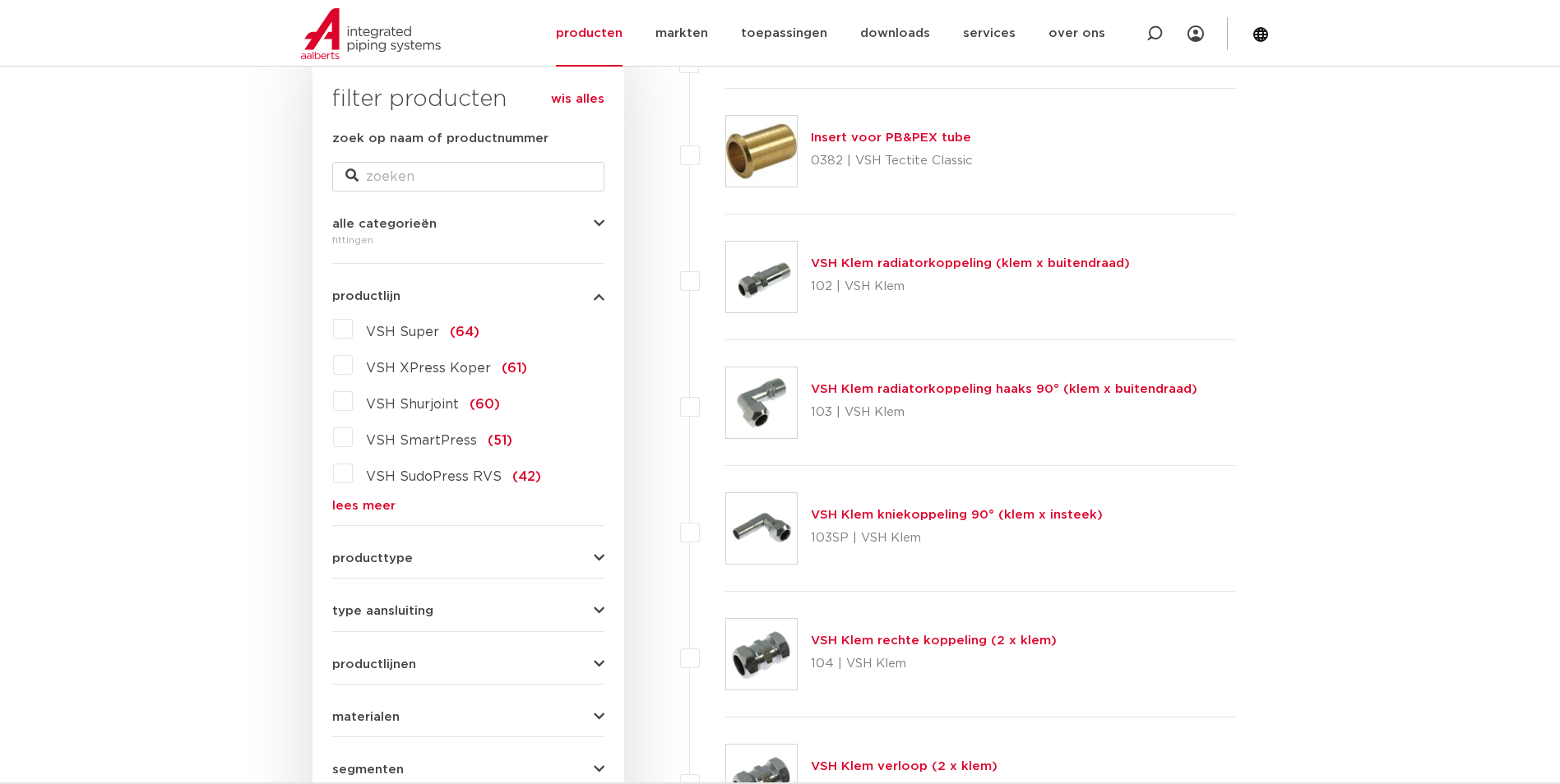
click at [367, 508] on link "lees meer" at bounding box center [468, 506] width 272 height 12
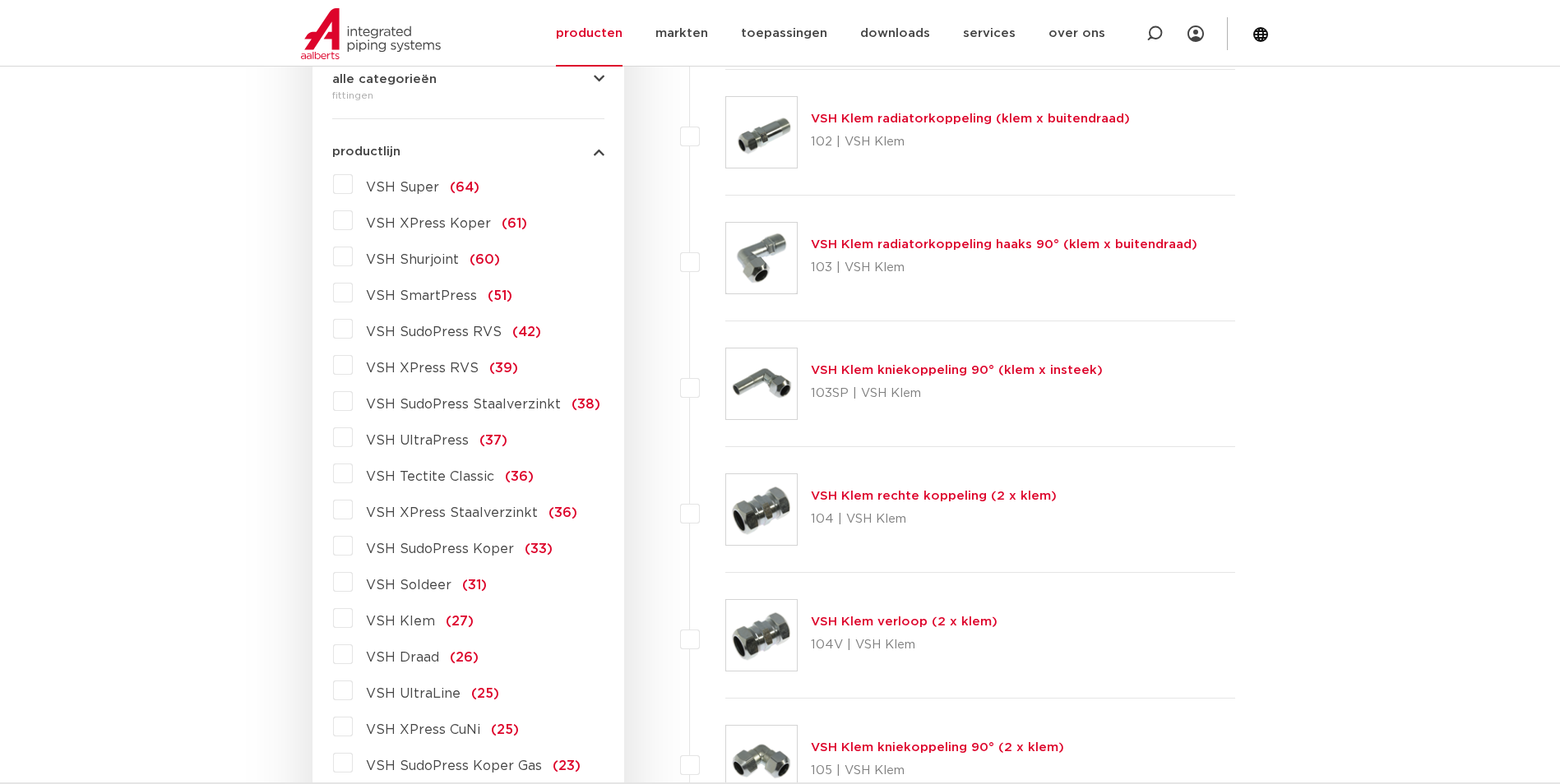
scroll to position [432, 0]
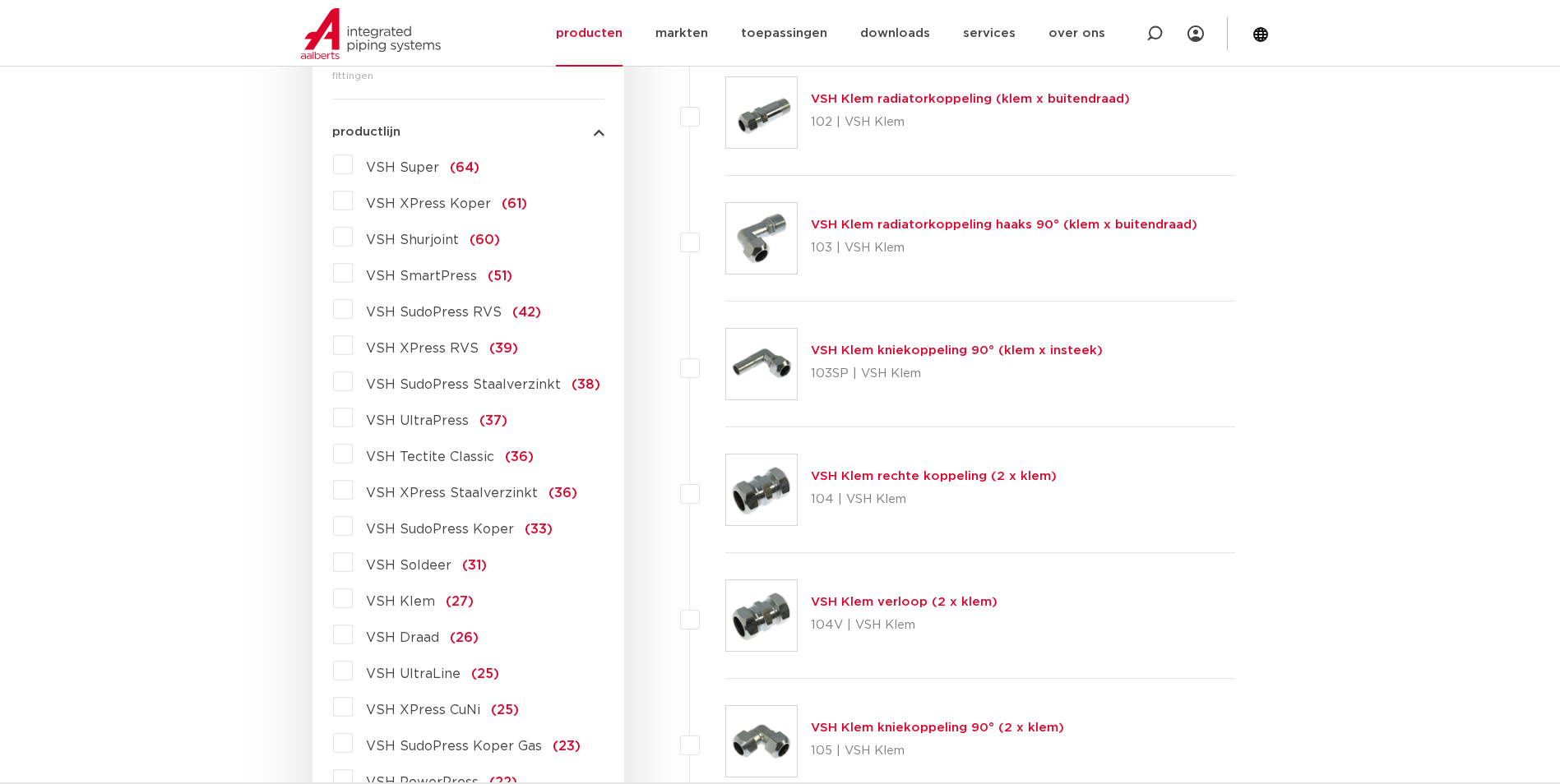
click at [464, 496] on span "VSH XPress Staalverzinkt" at bounding box center [453, 493] width 172 height 13
click at [0, 0] on input "VSH XPress Staalverzinkt (36)" at bounding box center [0, 0] width 0 height 0
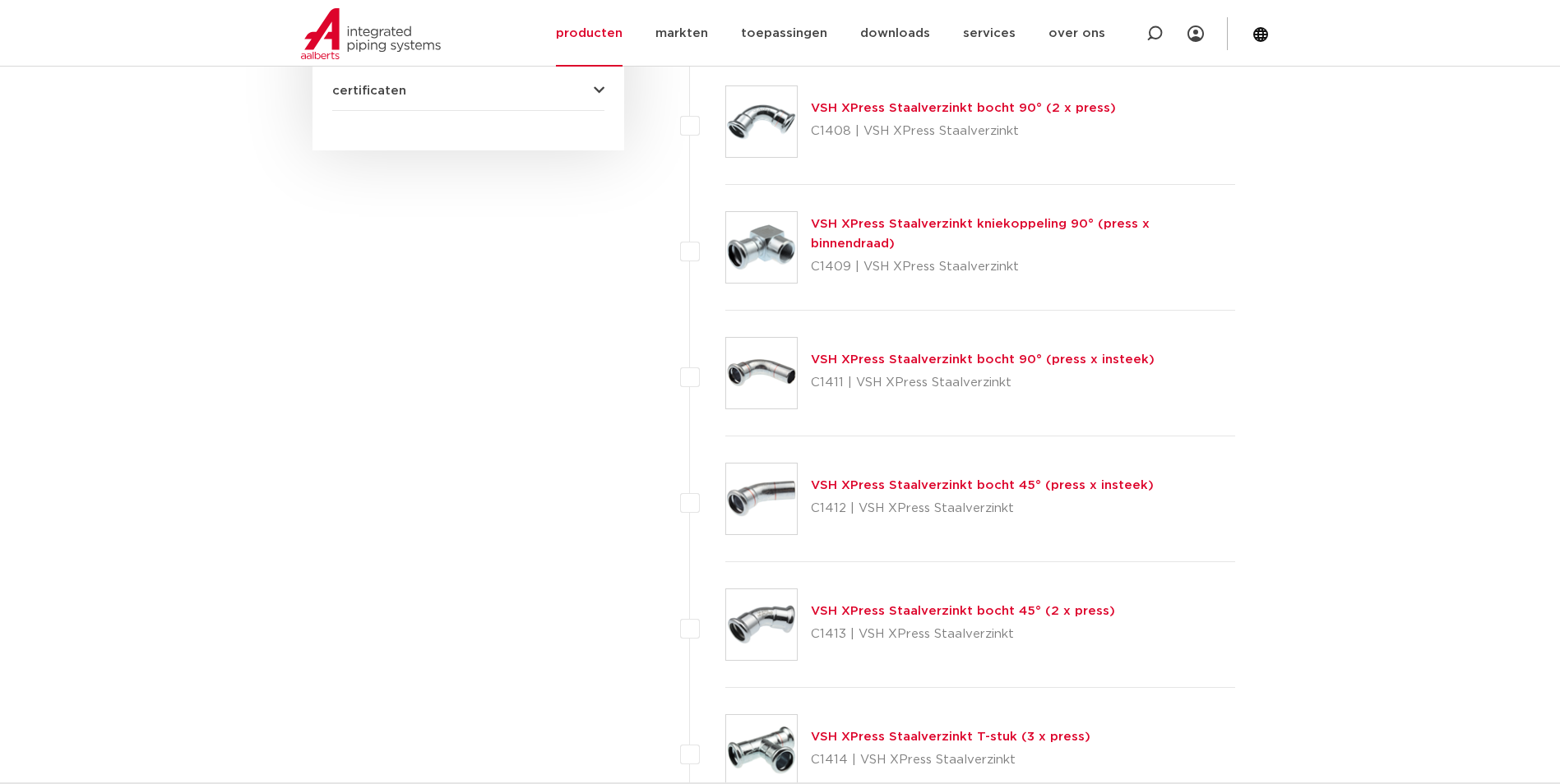
scroll to position [829, 0]
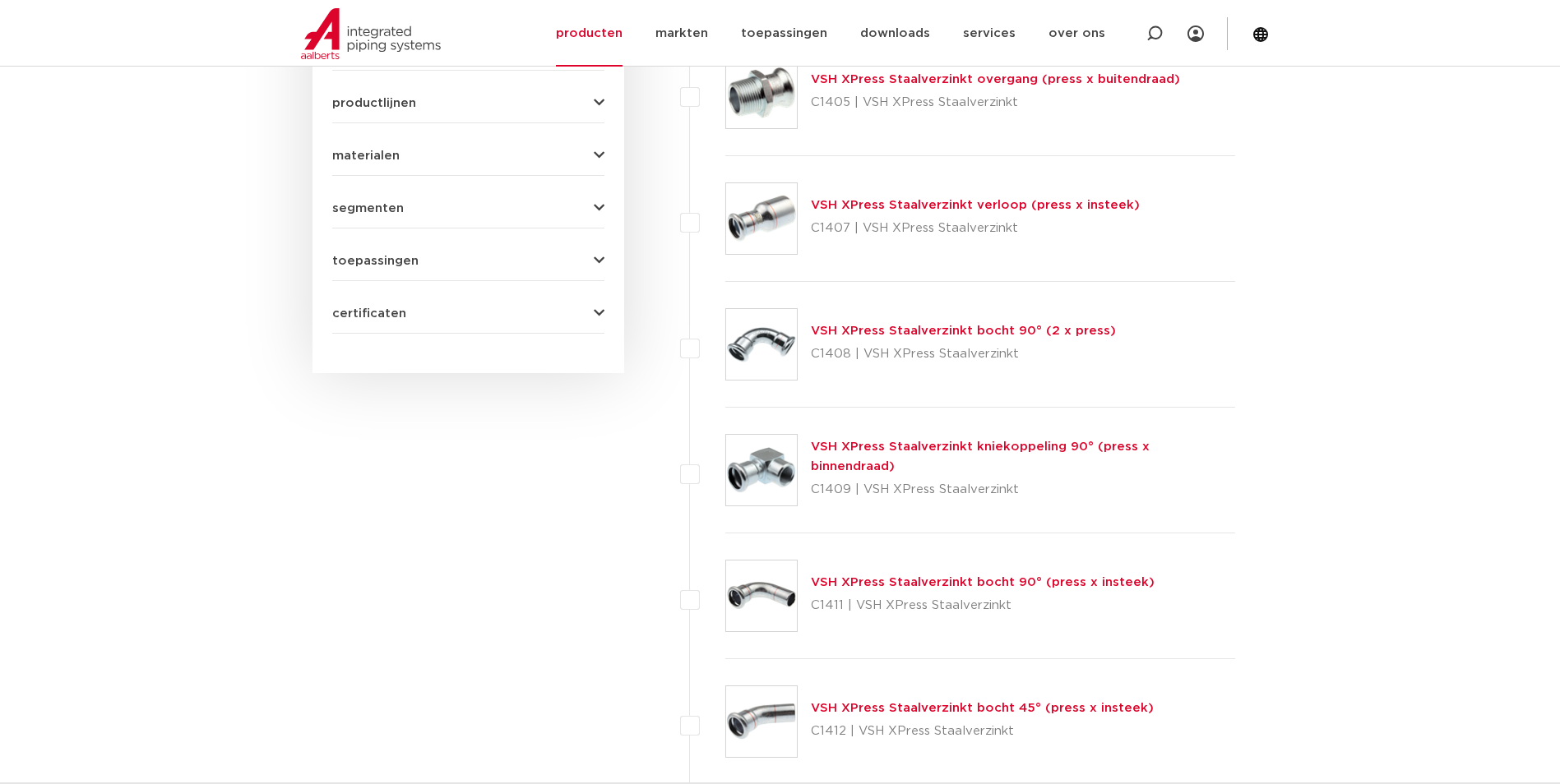
click at [1005, 331] on link "VSH XPress Staalverzinkt bocht 90° (2 x press)" at bounding box center [964, 331] width 305 height 12
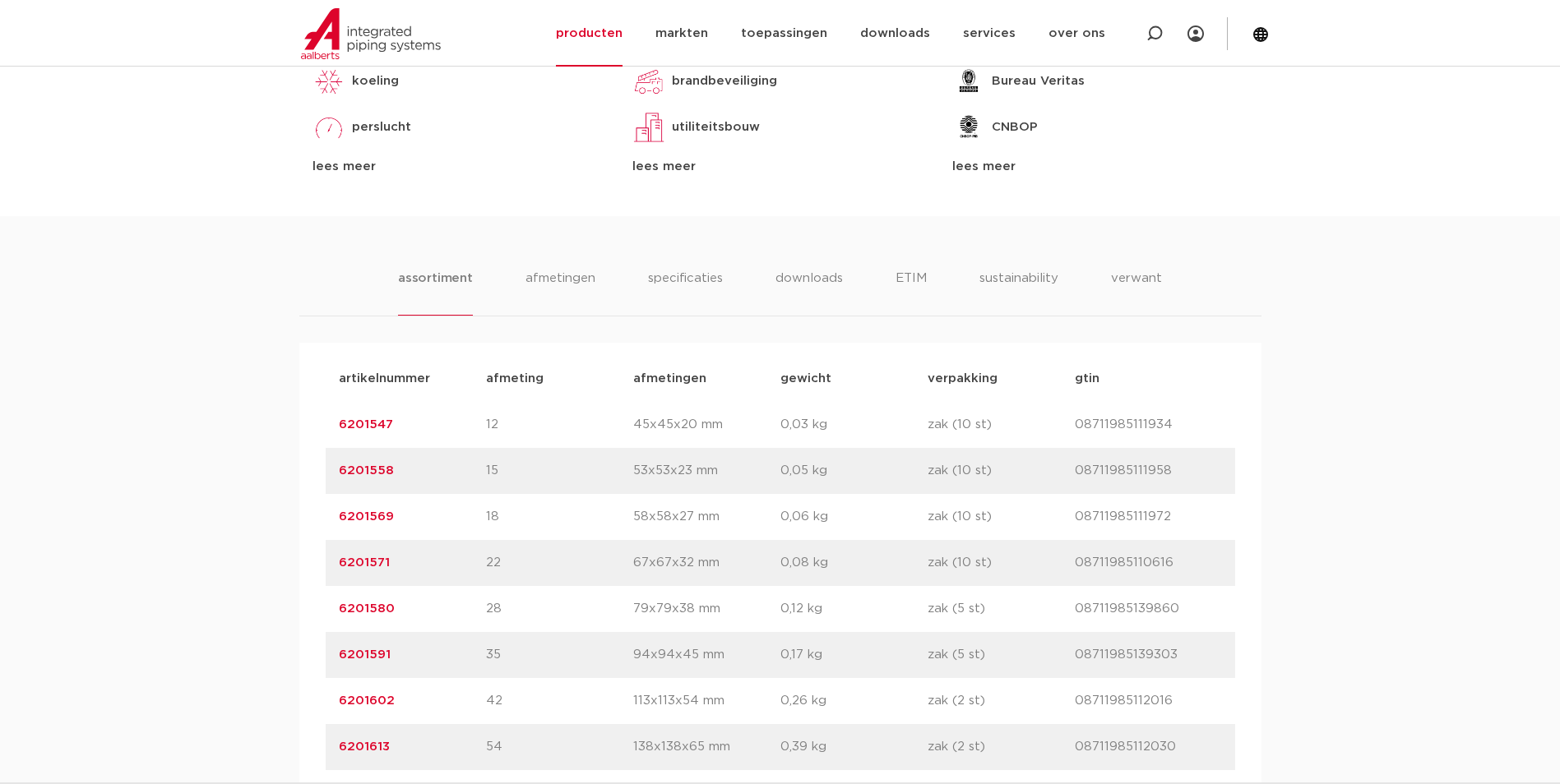
scroll to position [1151, 0]
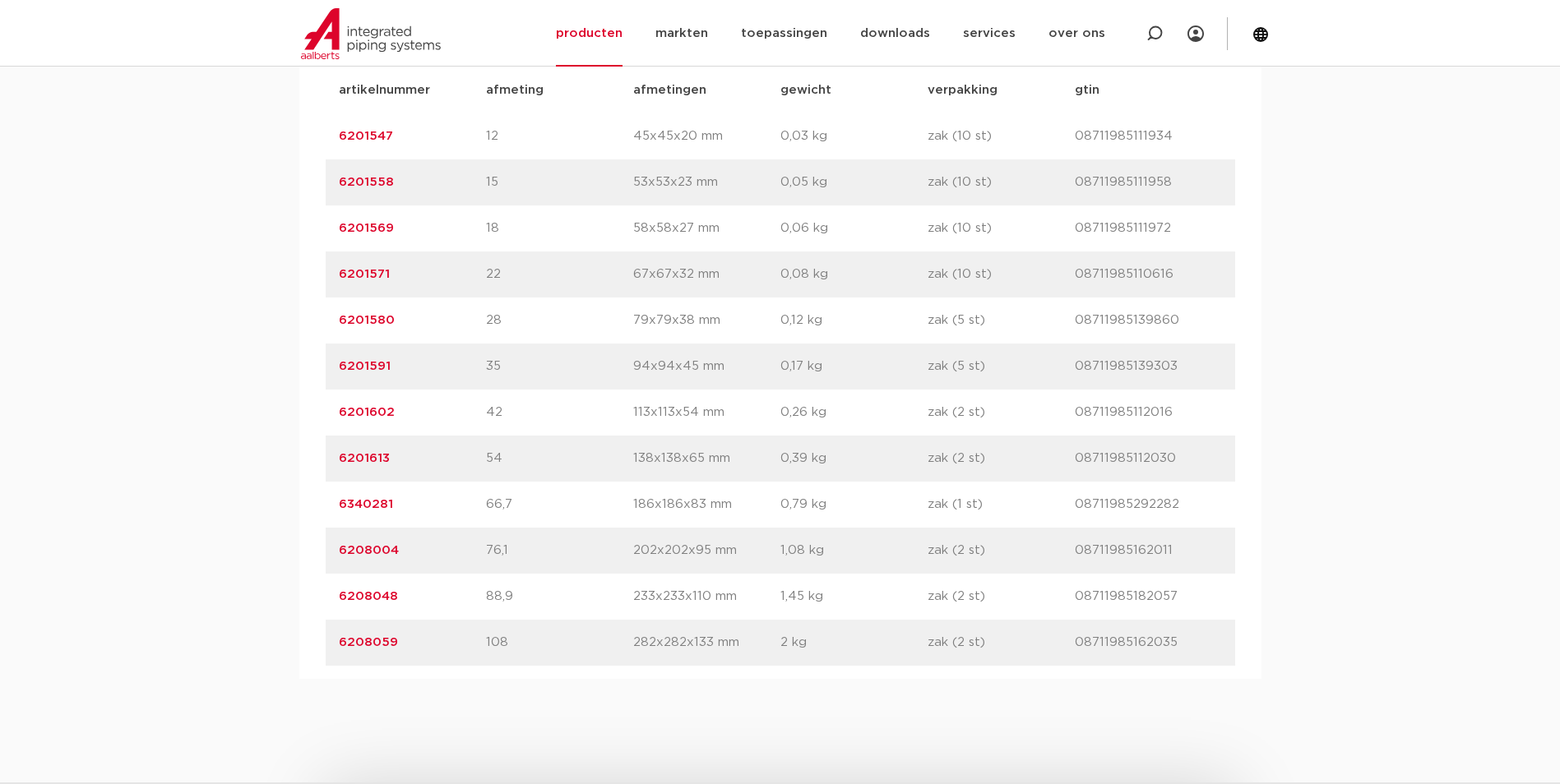
drag, startPoint x: 411, startPoint y: 550, endPoint x: 322, endPoint y: 544, distance: 89.2
click at [322, 544] on div "artikelnummer afmeting [GEOGRAPHIC_DATA] gewicht verpakking gtin artikelnummer …" at bounding box center [780, 366] width 963 height 625
drag, startPoint x: 322, startPoint y: 544, endPoint x: 365, endPoint y: 550, distance: 43.4
copy link "6208004"
